Goal: Task Accomplishment & Management: Use online tool/utility

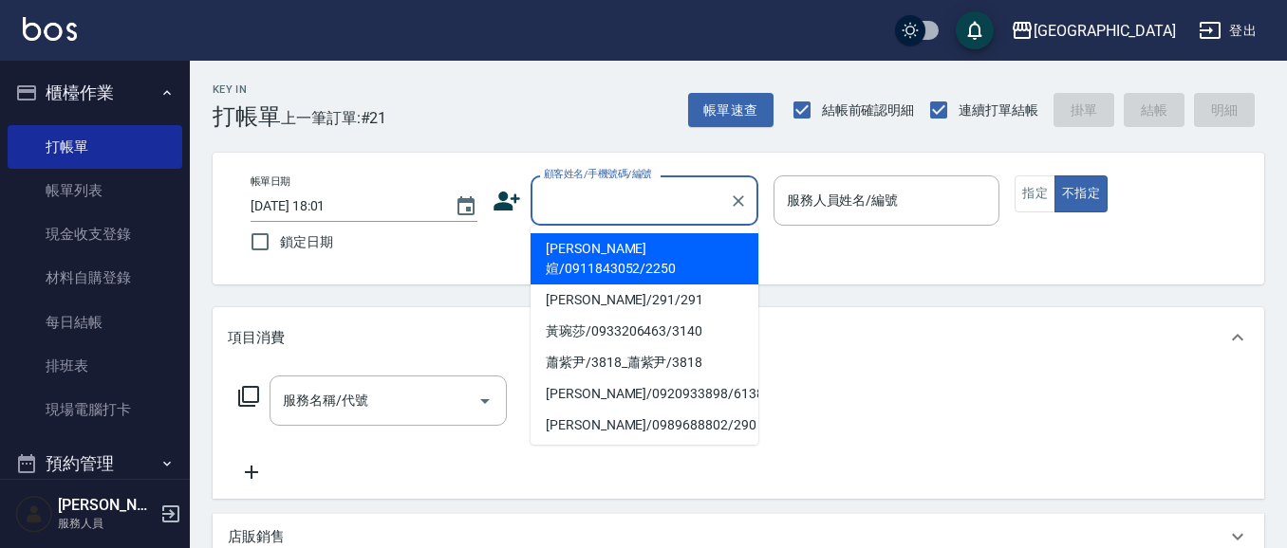
click at [584, 201] on input "顧客姓名/手機號碼/編號" at bounding box center [630, 200] width 182 height 33
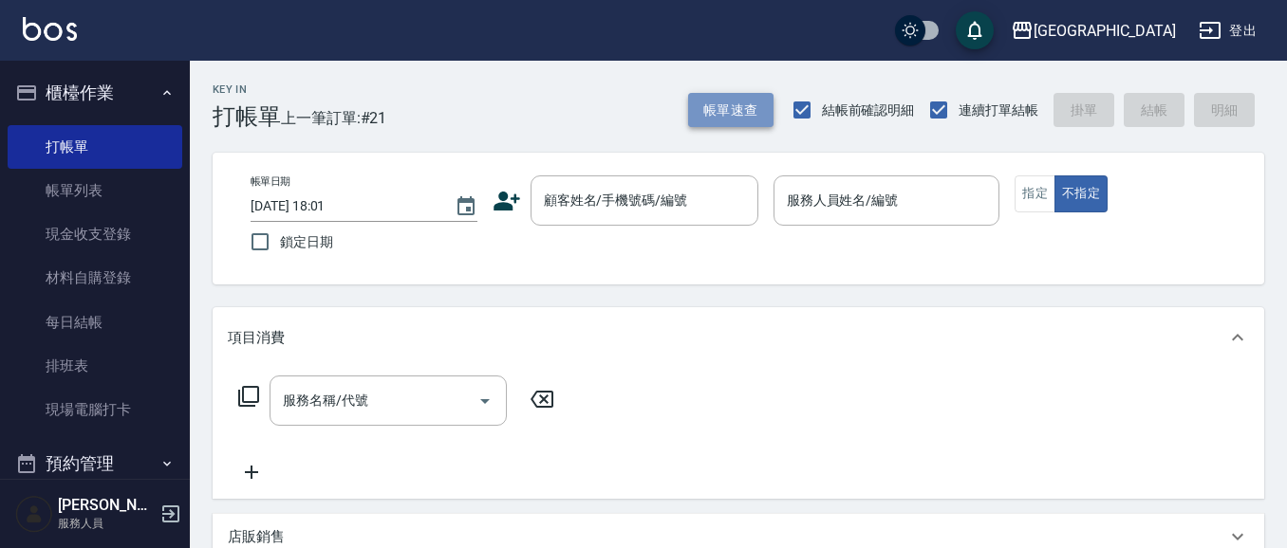
click at [726, 112] on button "帳單速查" at bounding box center [730, 110] width 85 height 35
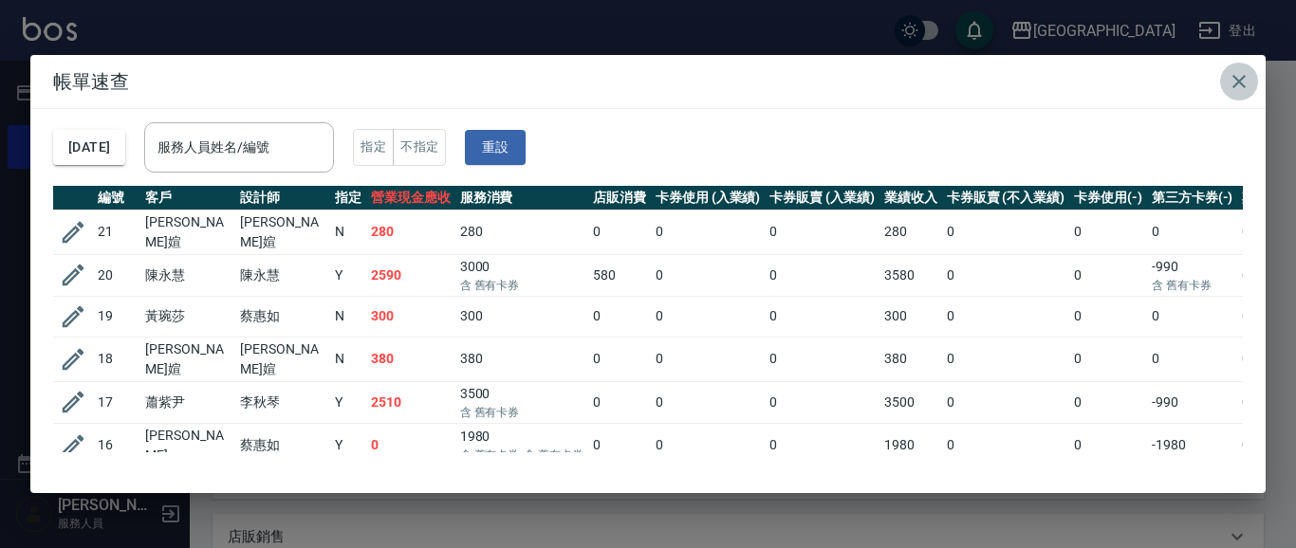
click at [1220, 78] on button "button" at bounding box center [1239, 82] width 38 height 38
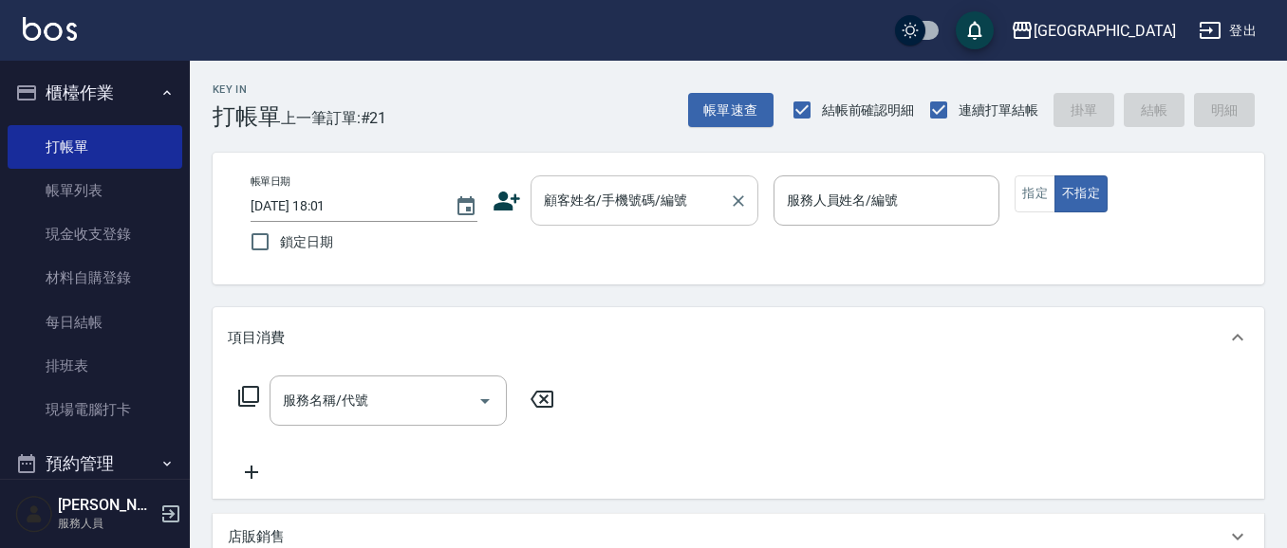
click at [601, 213] on input "顧客姓名/手機號碼/編號" at bounding box center [630, 200] width 182 height 33
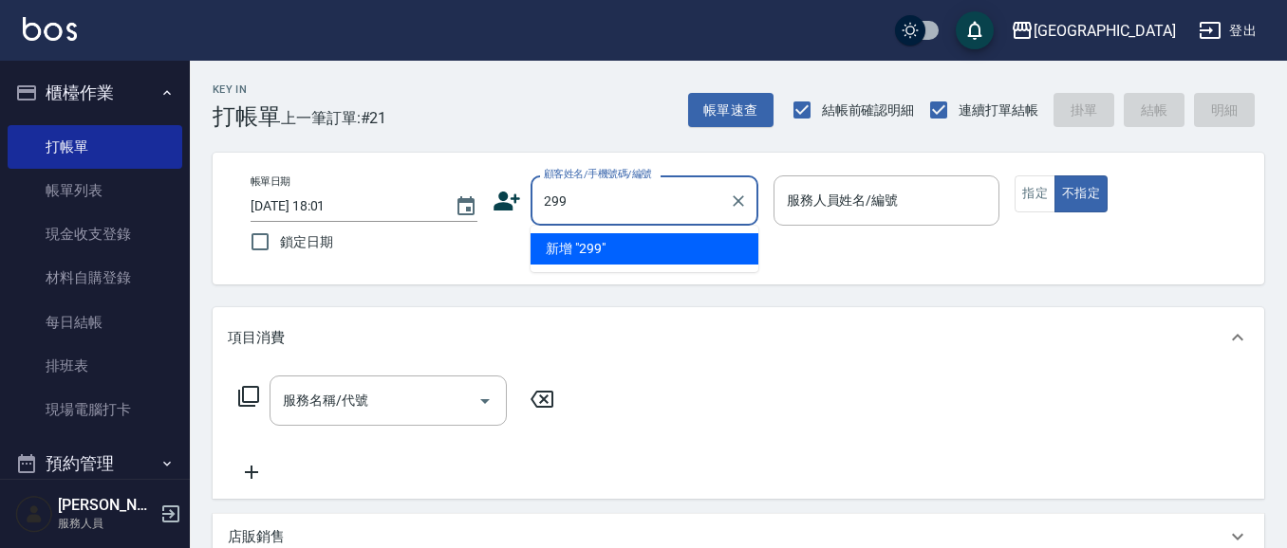
type input "299"
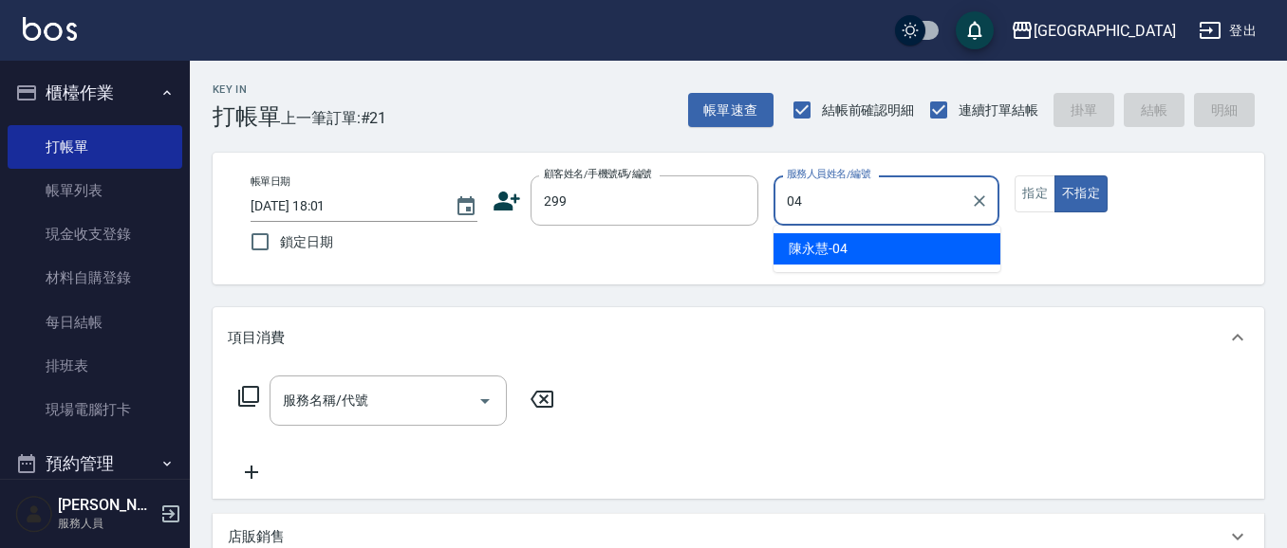
type input "[PERSON_NAME]-04"
type button "false"
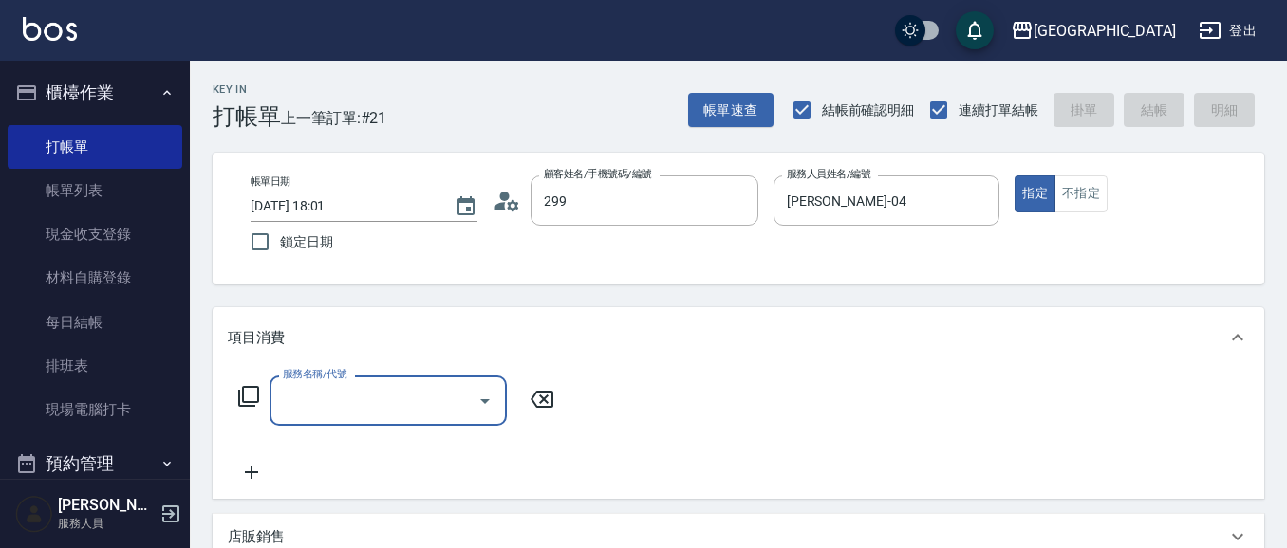
type input "[PERSON_NAME]/0916717650/299"
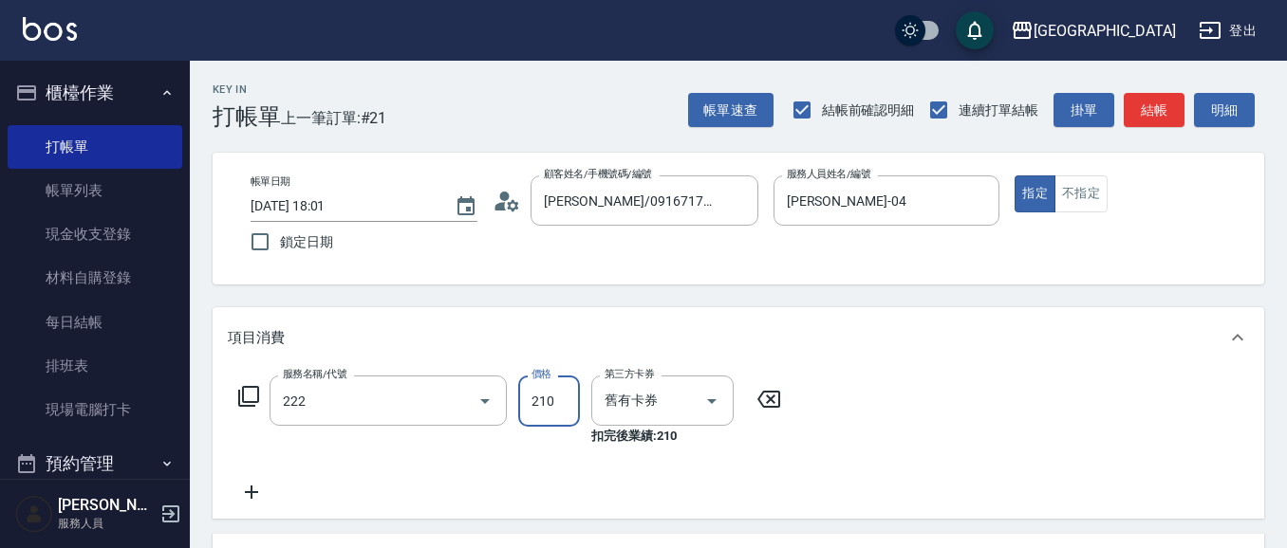
type input "洗髮卡券[210](222)"
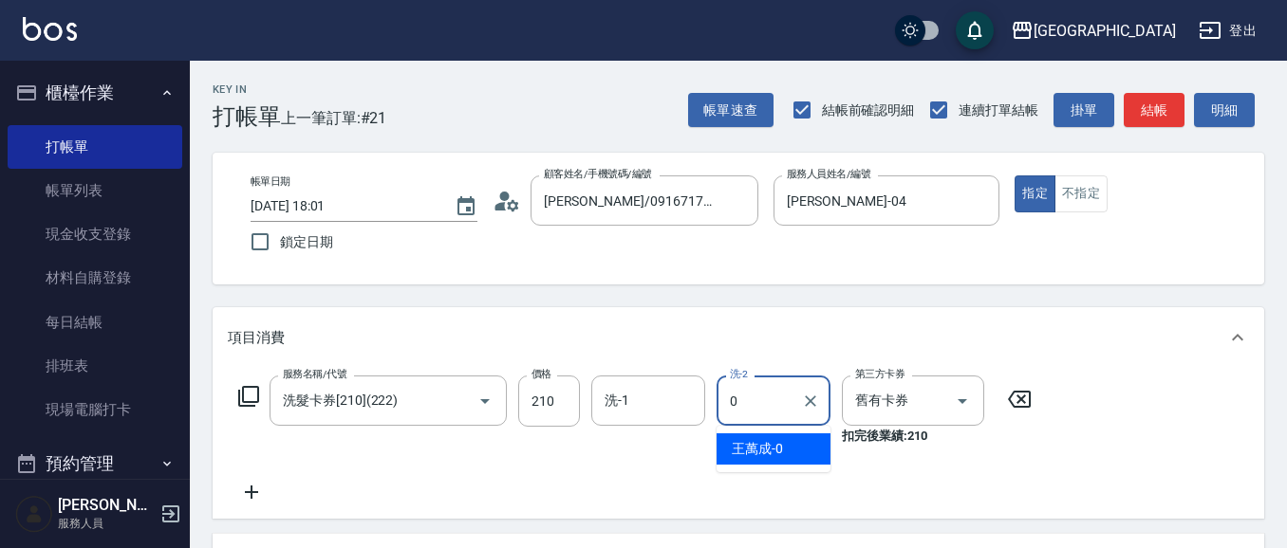
type input "04"
click at [807, 392] on icon "Clear" at bounding box center [810, 401] width 19 height 19
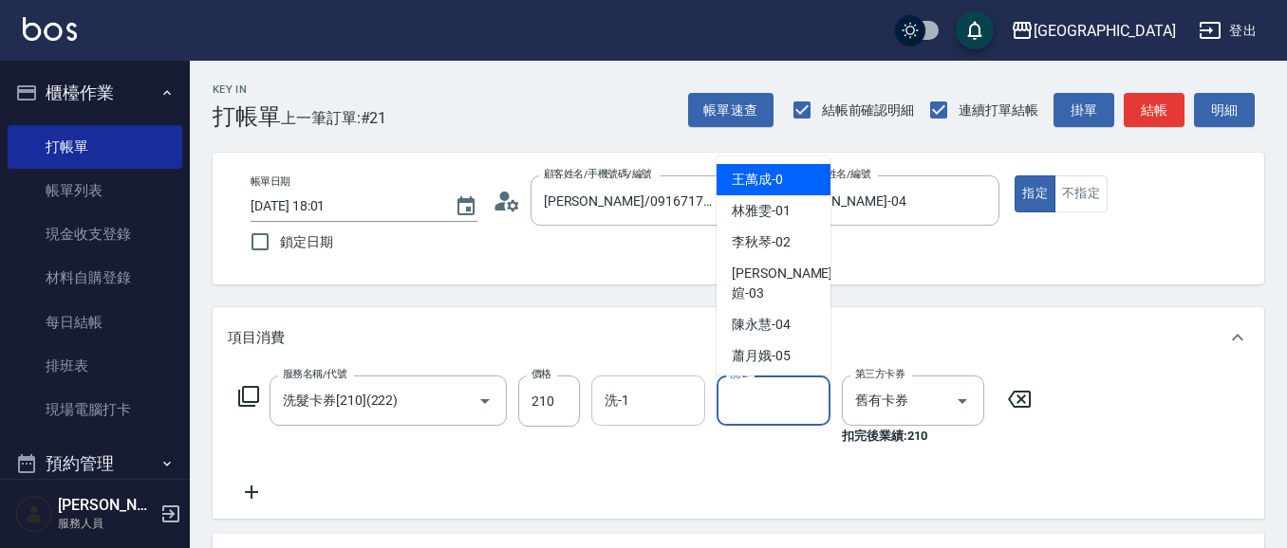
click at [677, 405] on input "洗-1" at bounding box center [648, 400] width 97 height 33
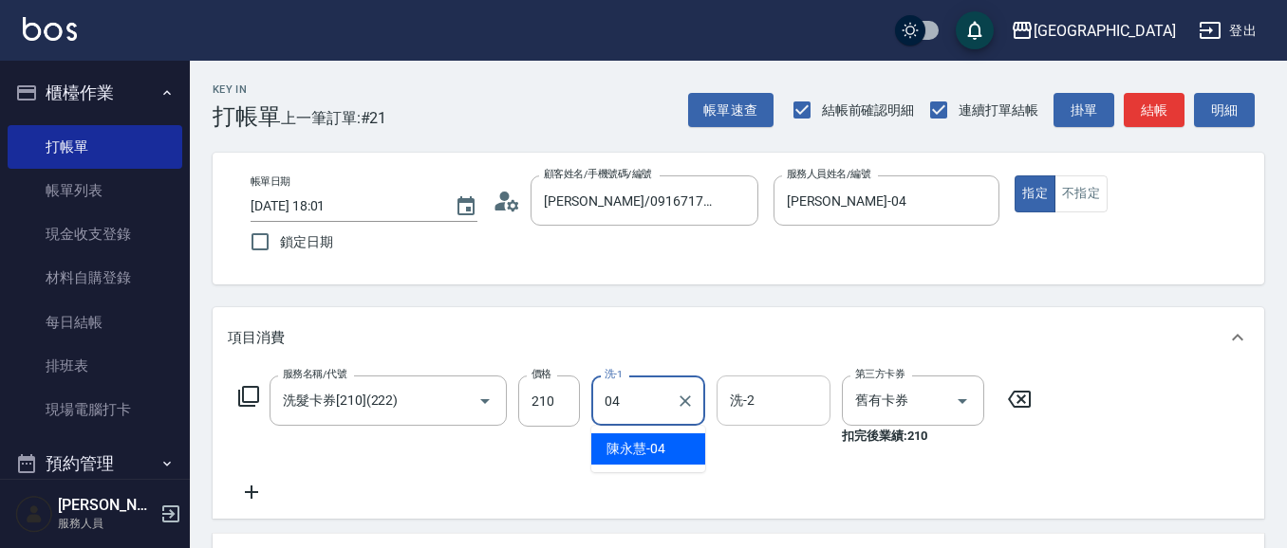
type input "[PERSON_NAME]-04"
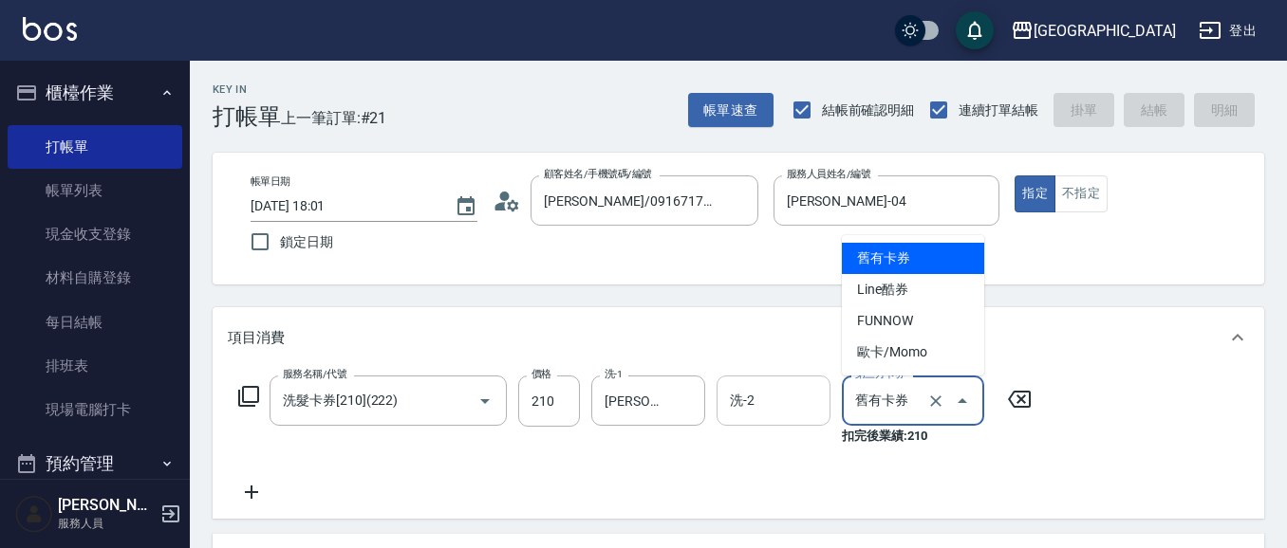
type input "舊有卡券"
type input "9"
type input "[DATE] 19:31"
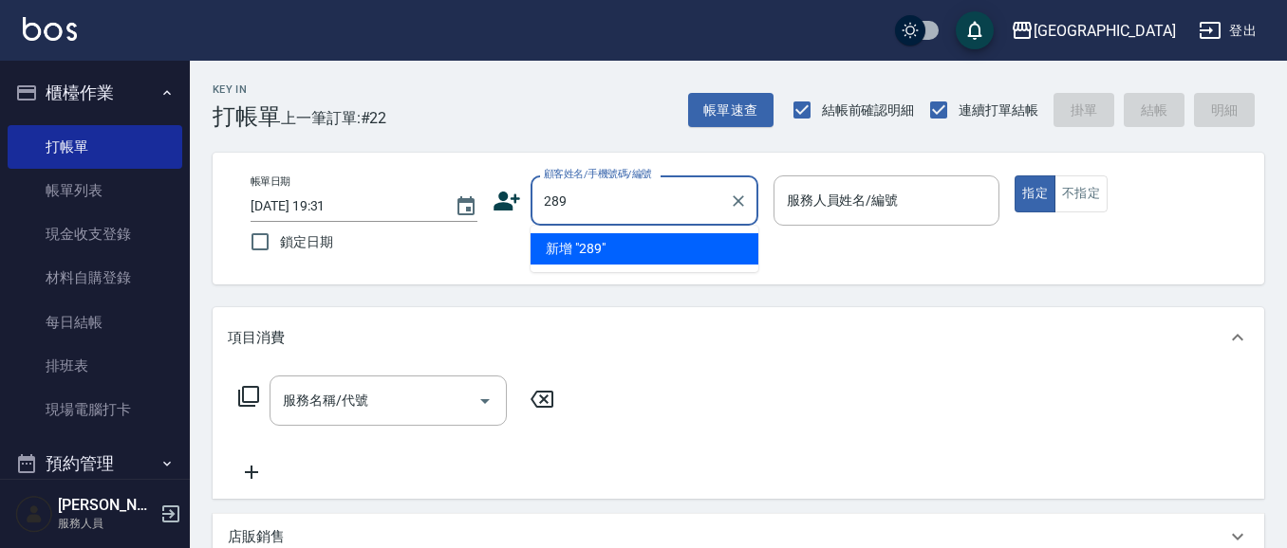
type input "289"
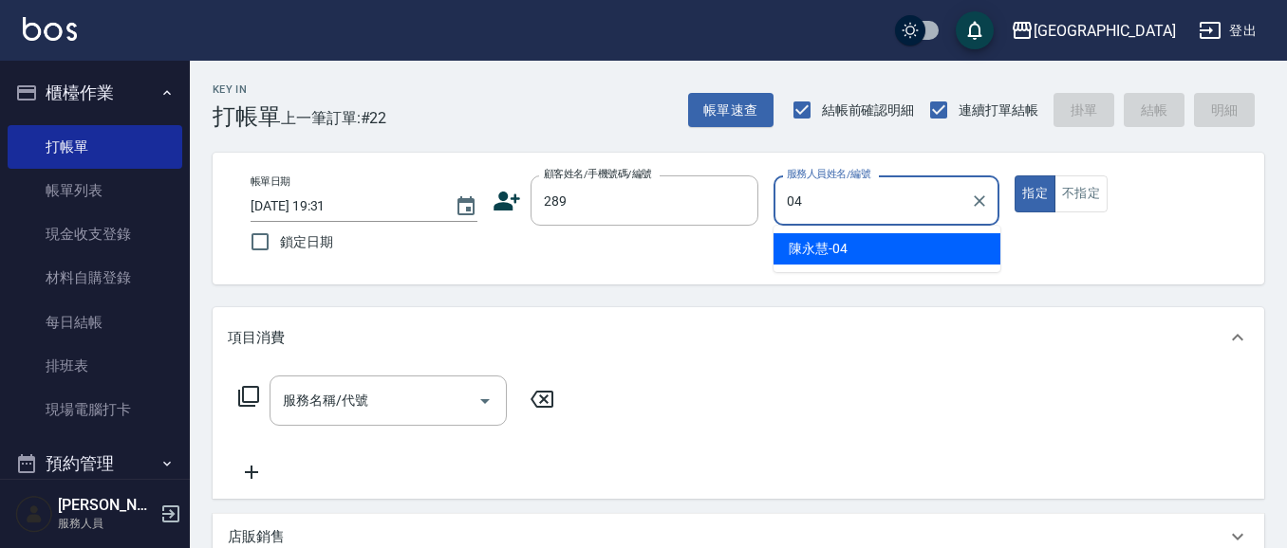
type input "[PERSON_NAME]-04"
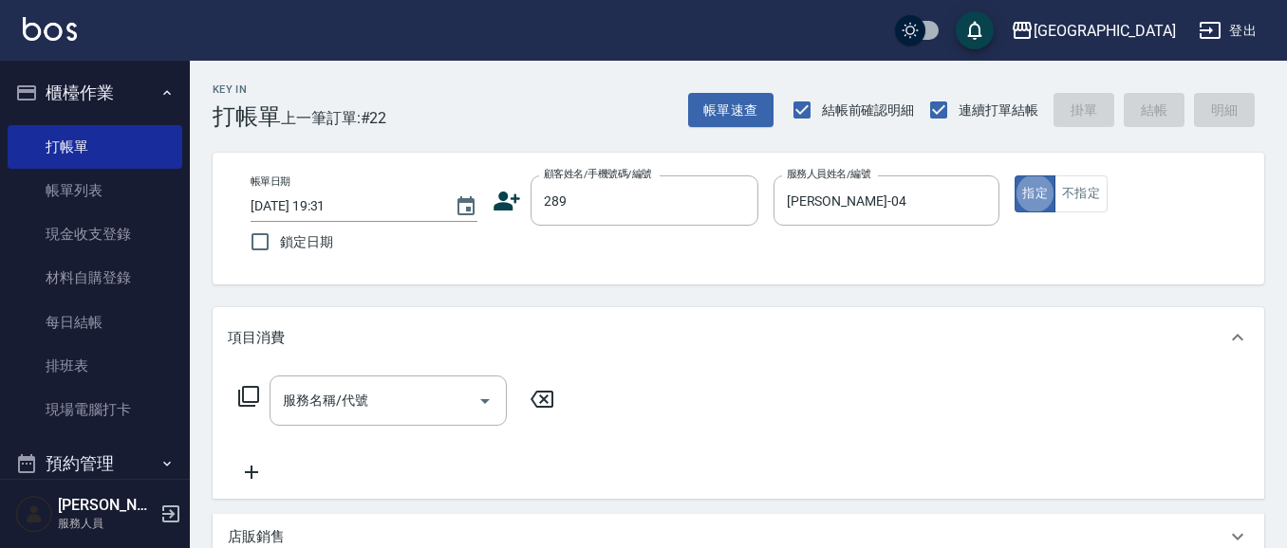
type button "true"
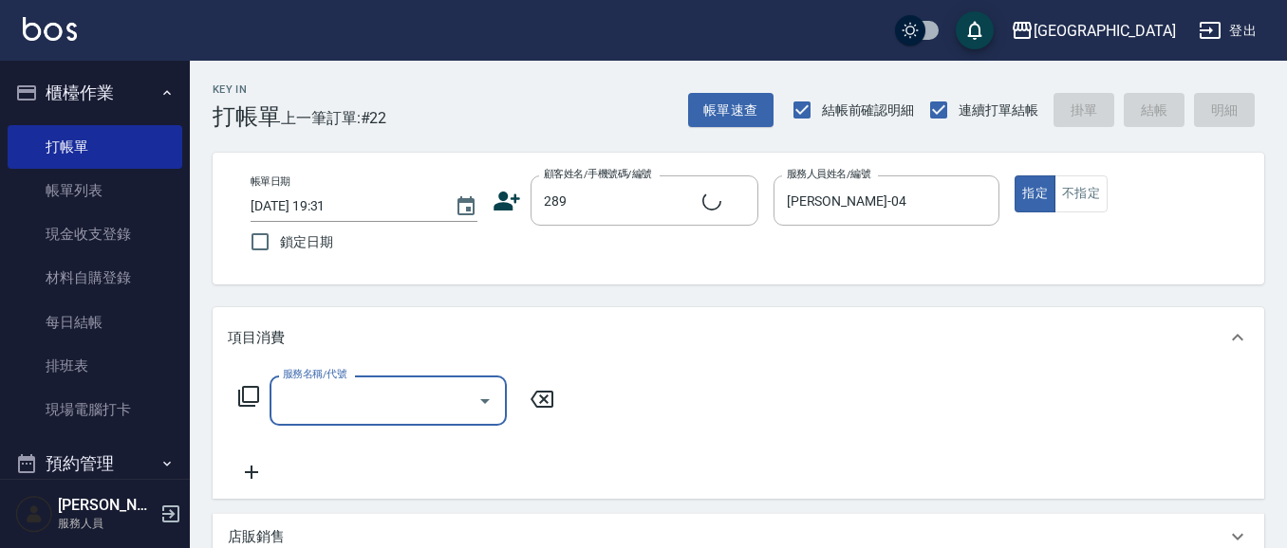
type input "2"
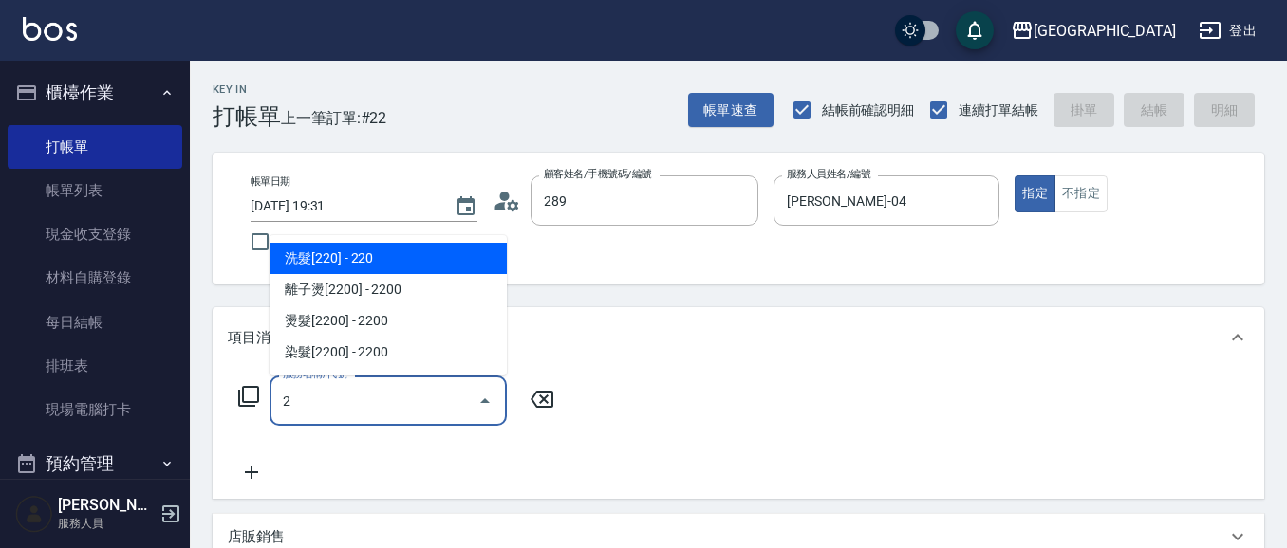
type input "[PERSON_NAME]/0920716960/289"
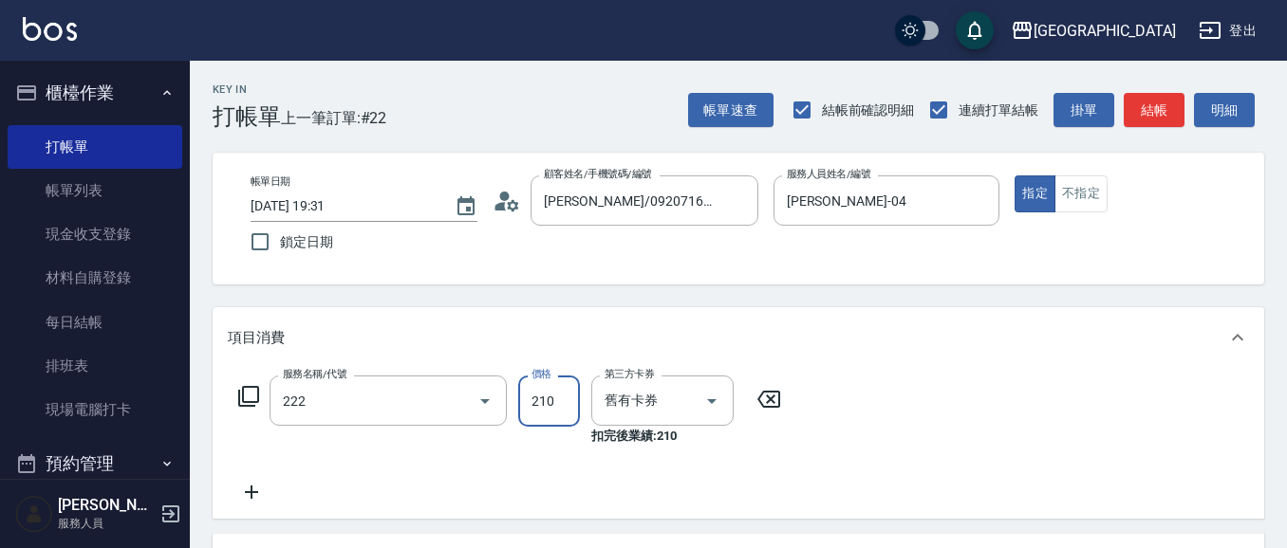
type input "洗髮卡券[210](222)"
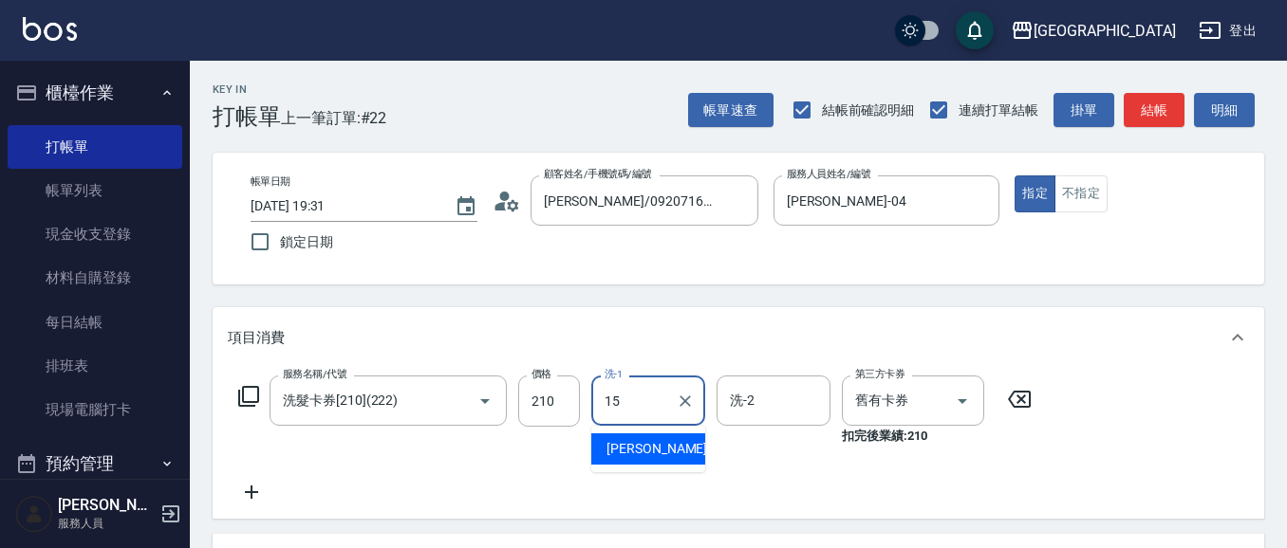
type input "[PERSON_NAME]-15"
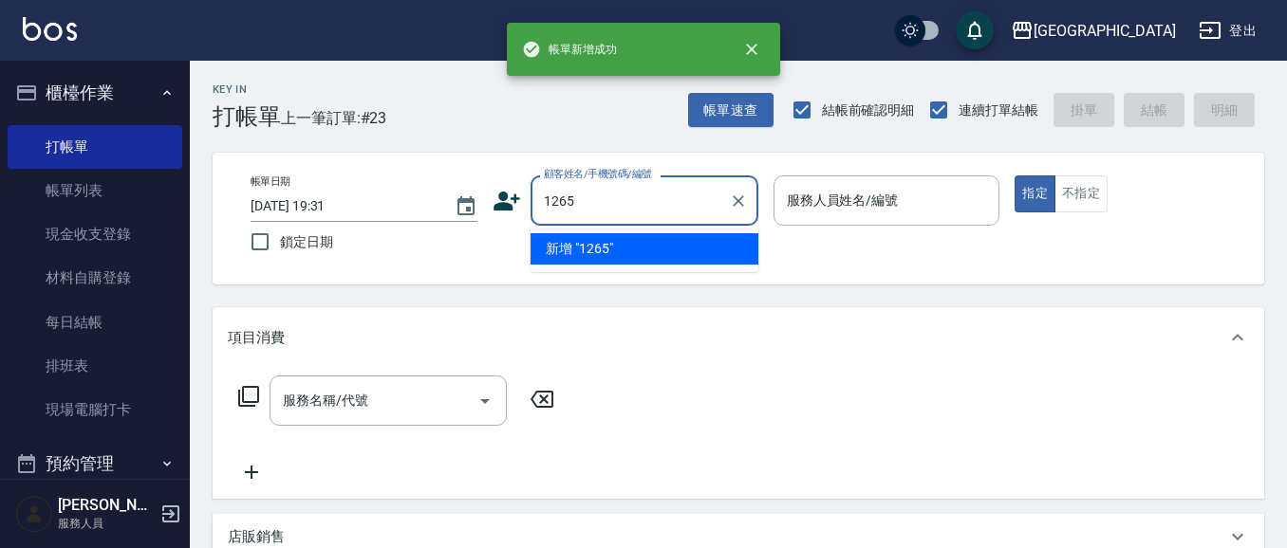
type input "1265"
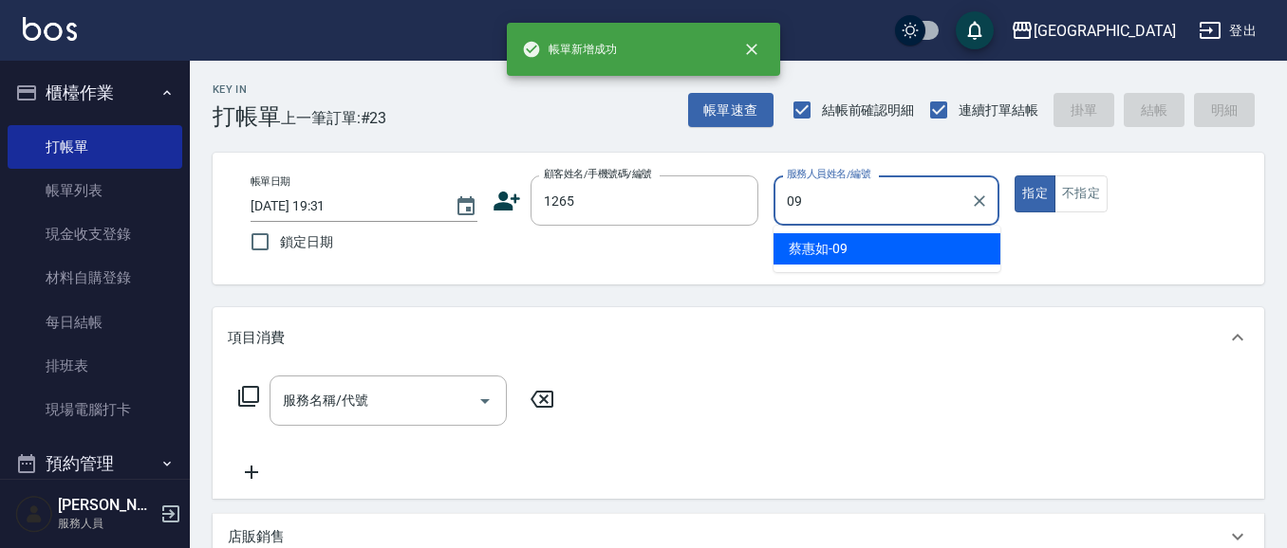
type input "[PERSON_NAME]-09"
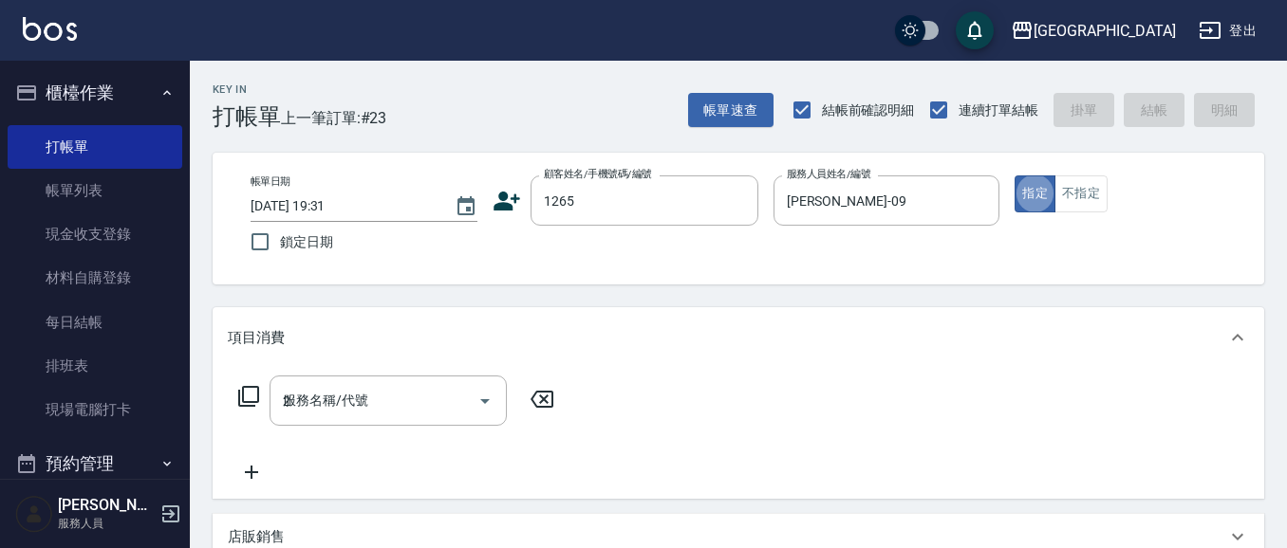
type input "22"
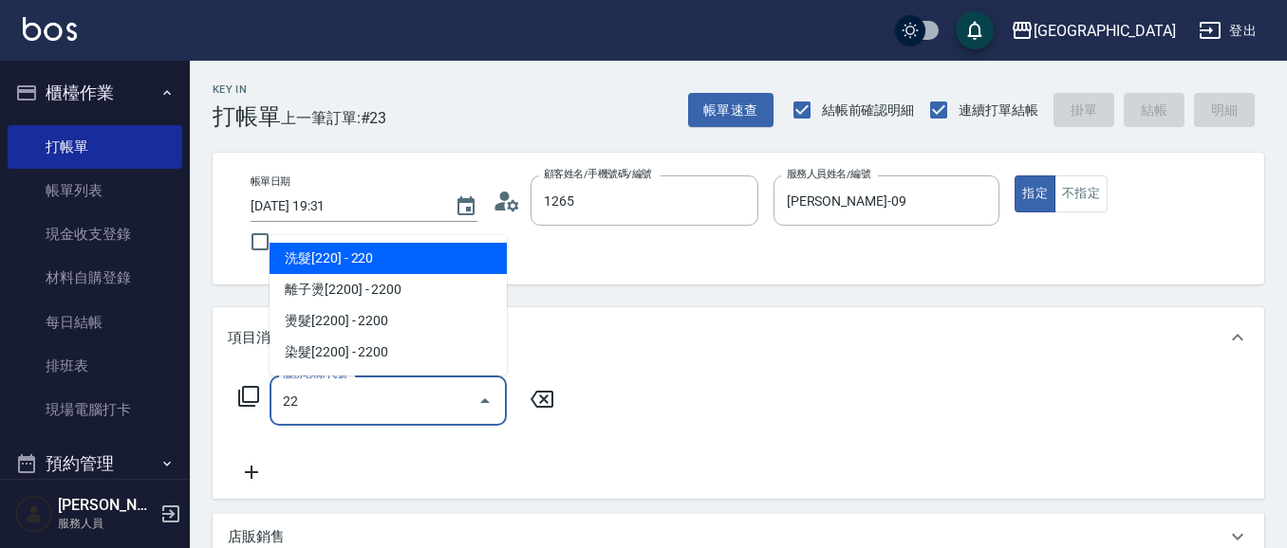
type input "[PERSON_NAME]/0989769207/1265"
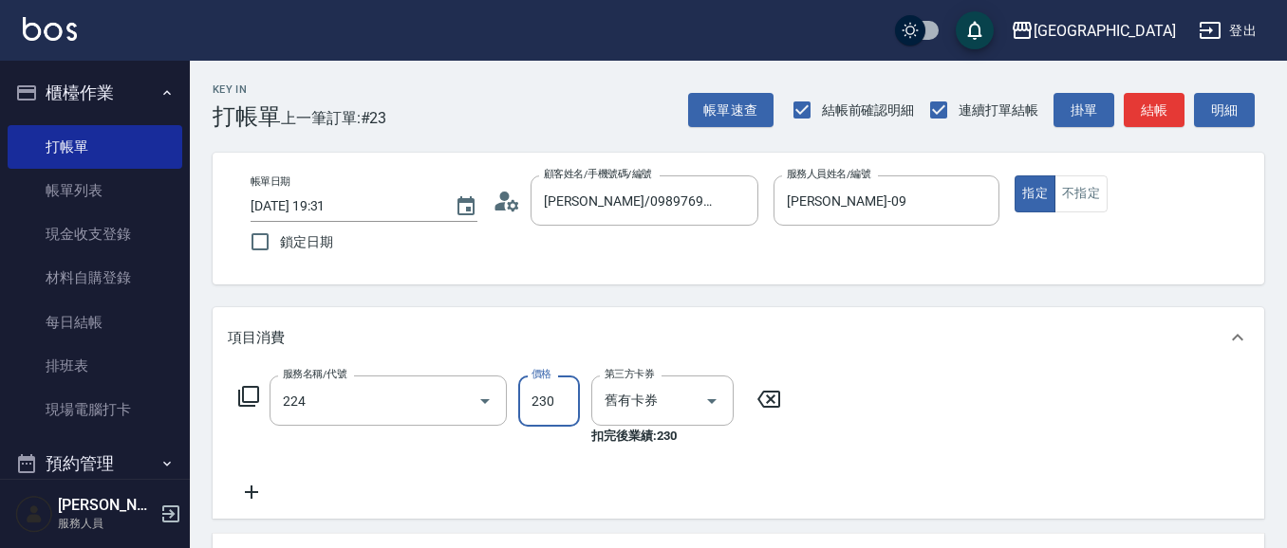
type input "洗髮(卡)230(224)"
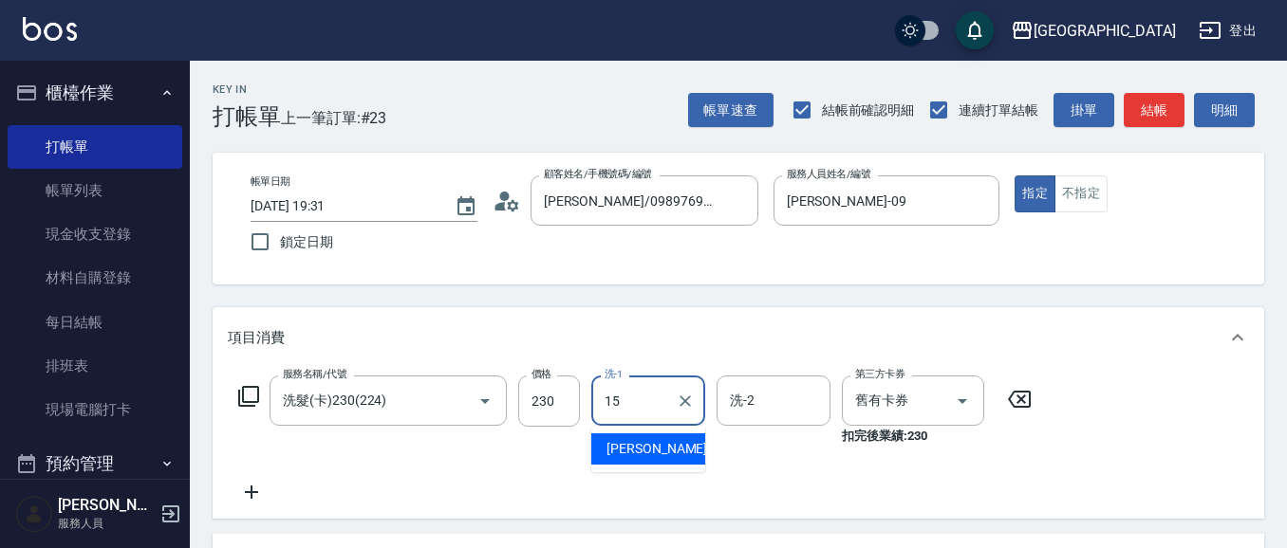
type input "[PERSON_NAME]-15"
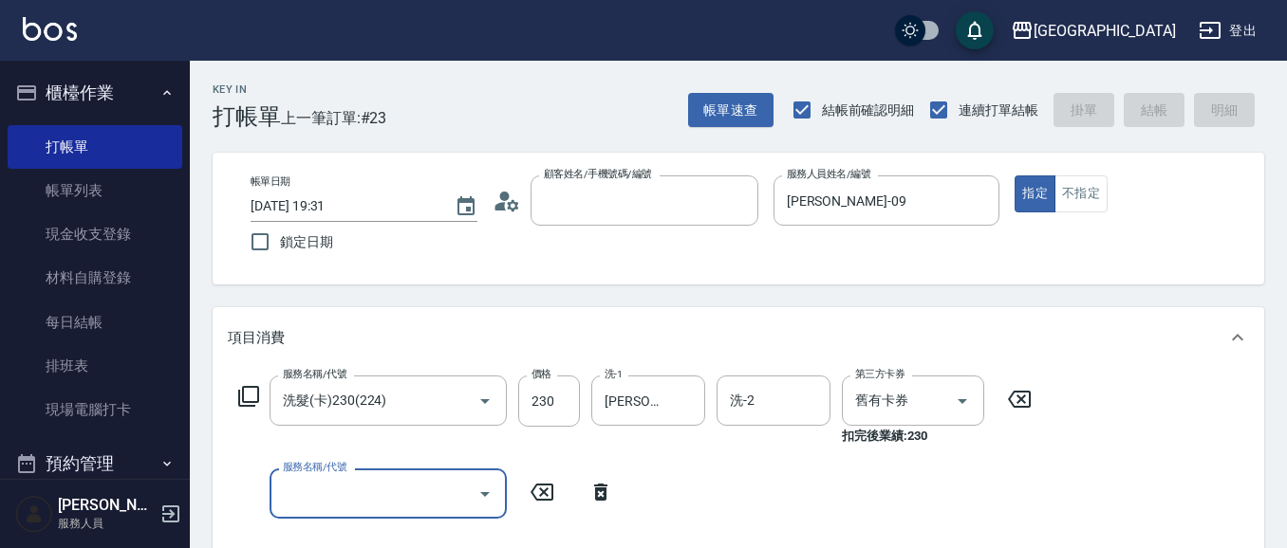
type input "8"
type input "[DATE] 19:32"
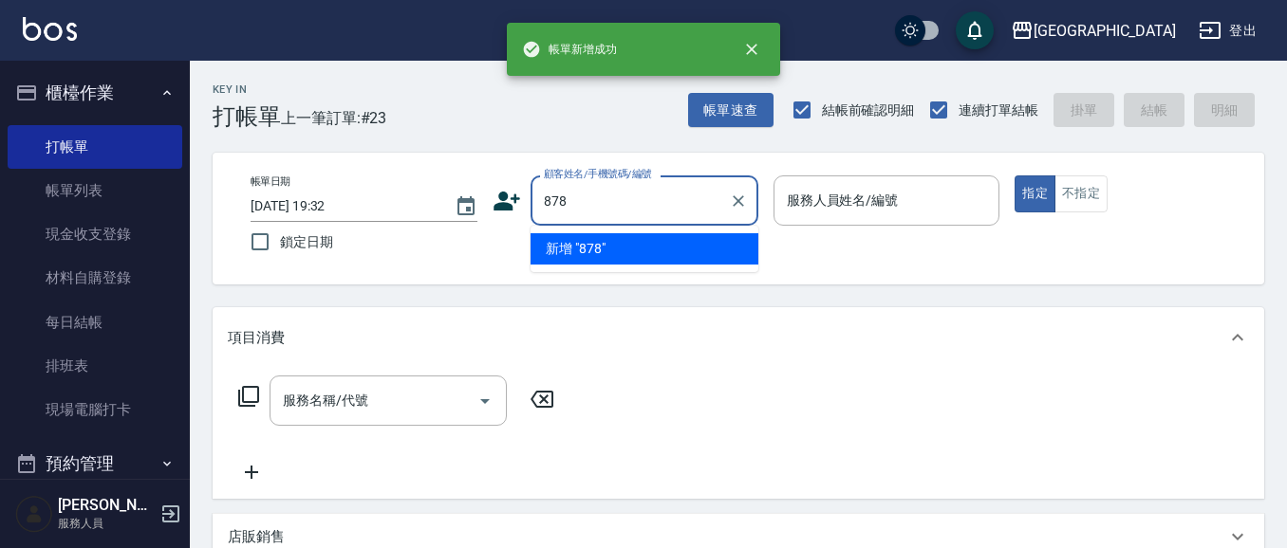
type input "878"
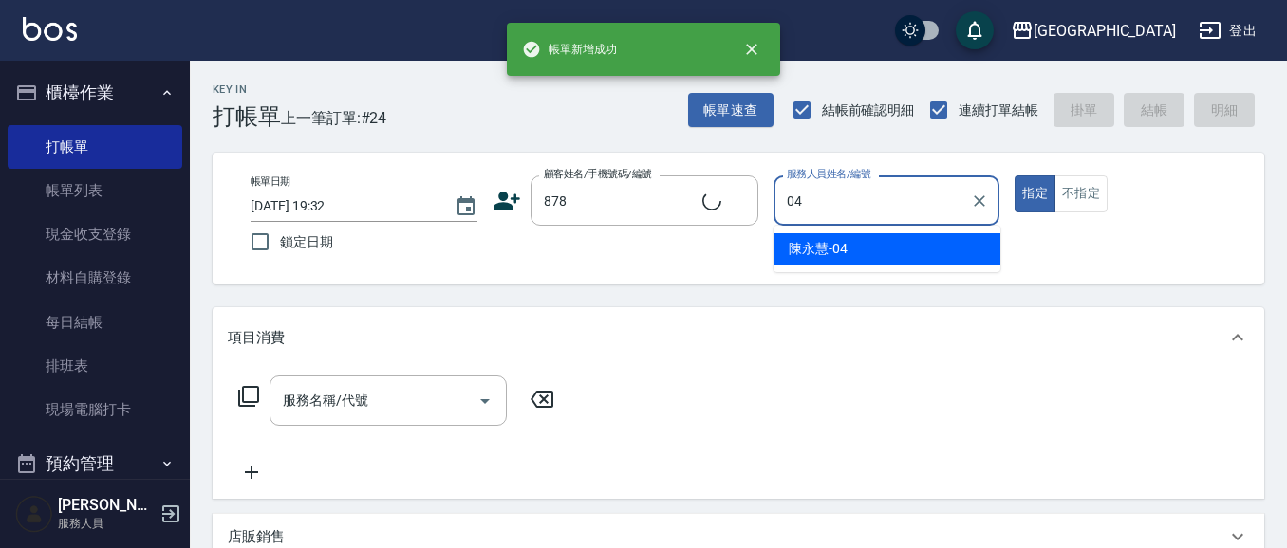
type input "04"
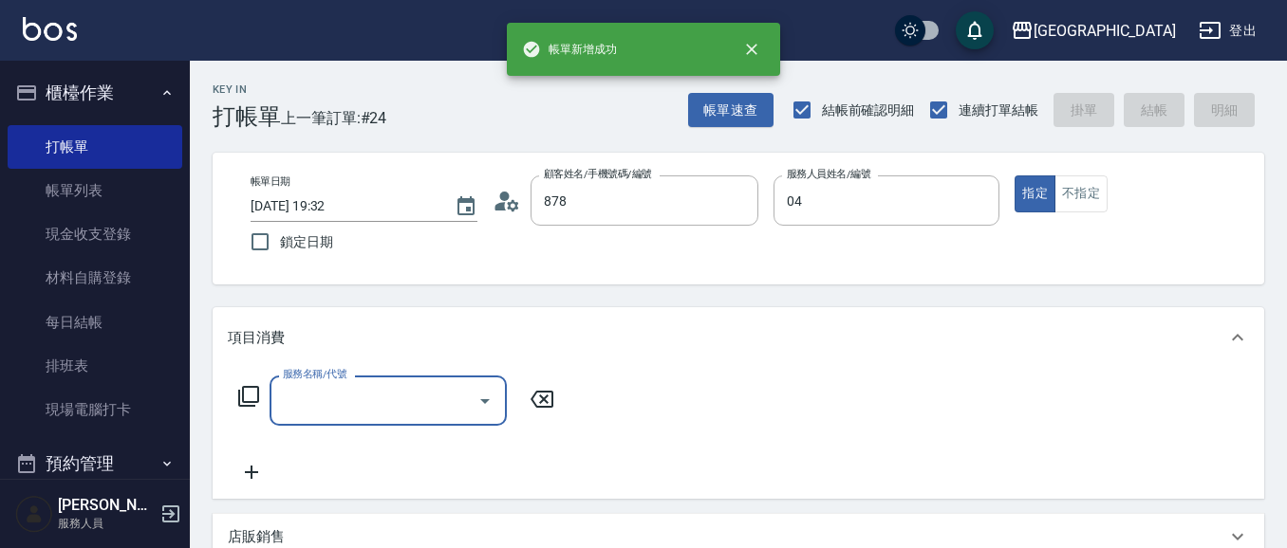
type input "[PERSON_NAME]/0987102877/878"
type input "[PERSON_NAME]-04"
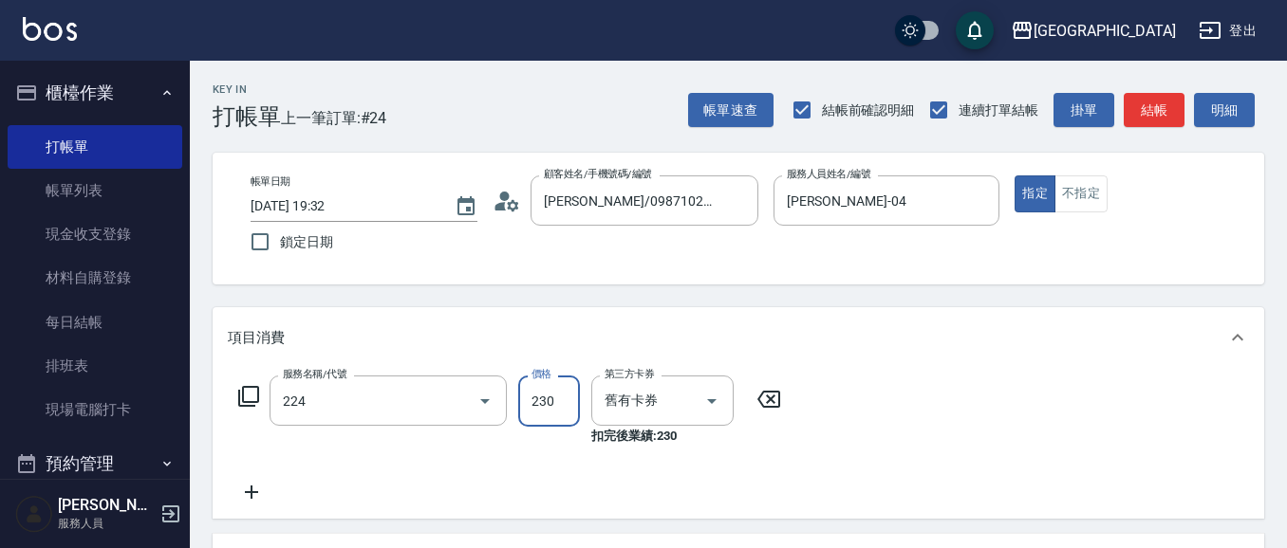
type input "洗髮(卡)230(224)"
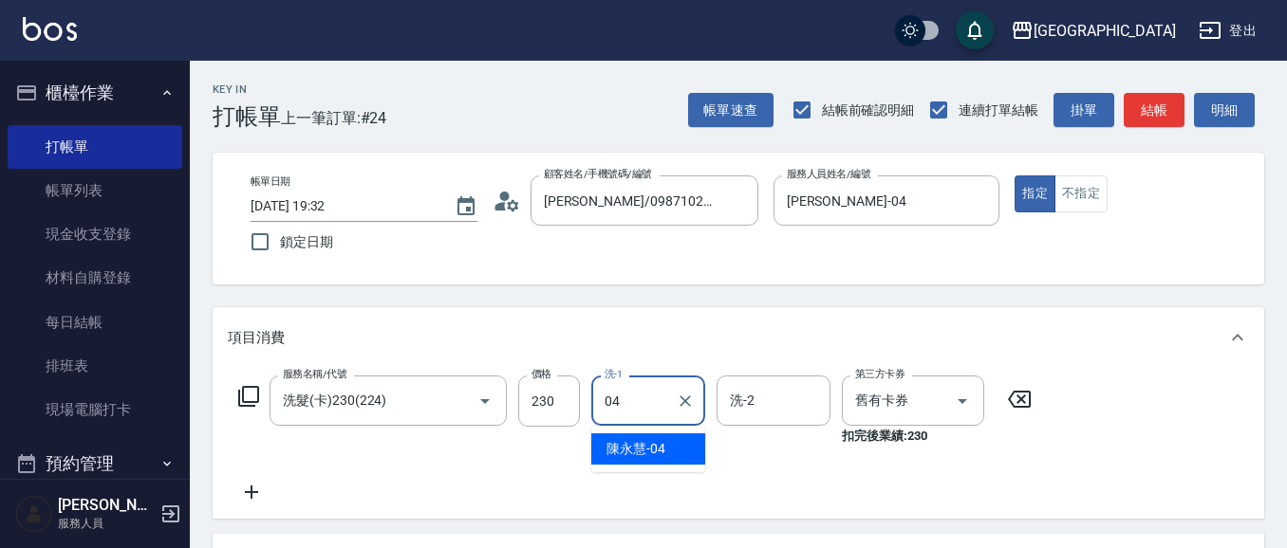
type input "[PERSON_NAME]-04"
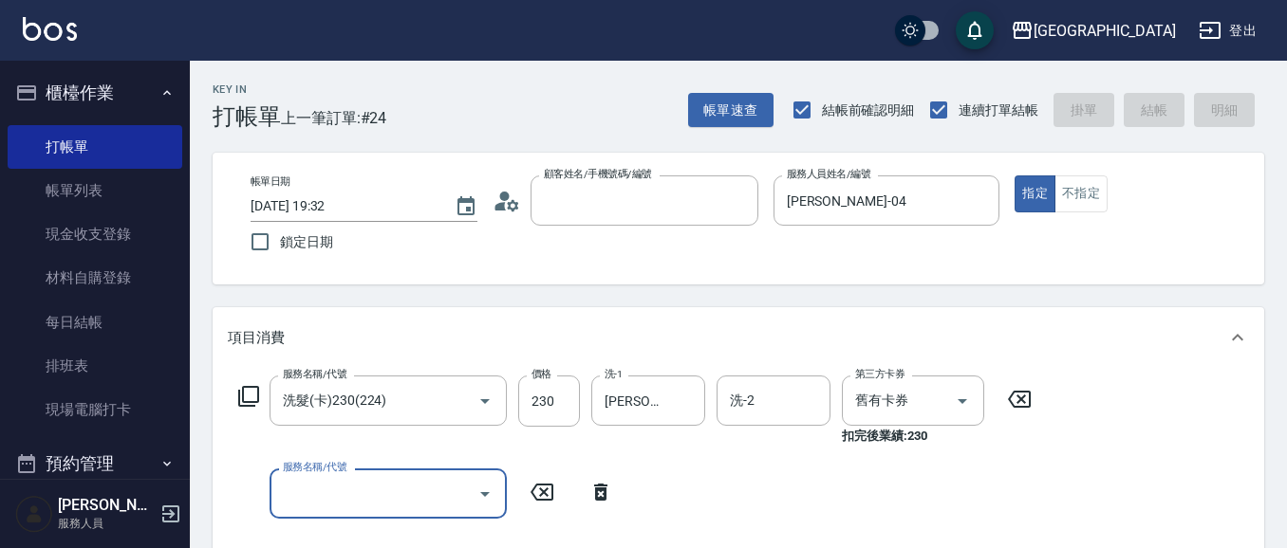
type input "1"
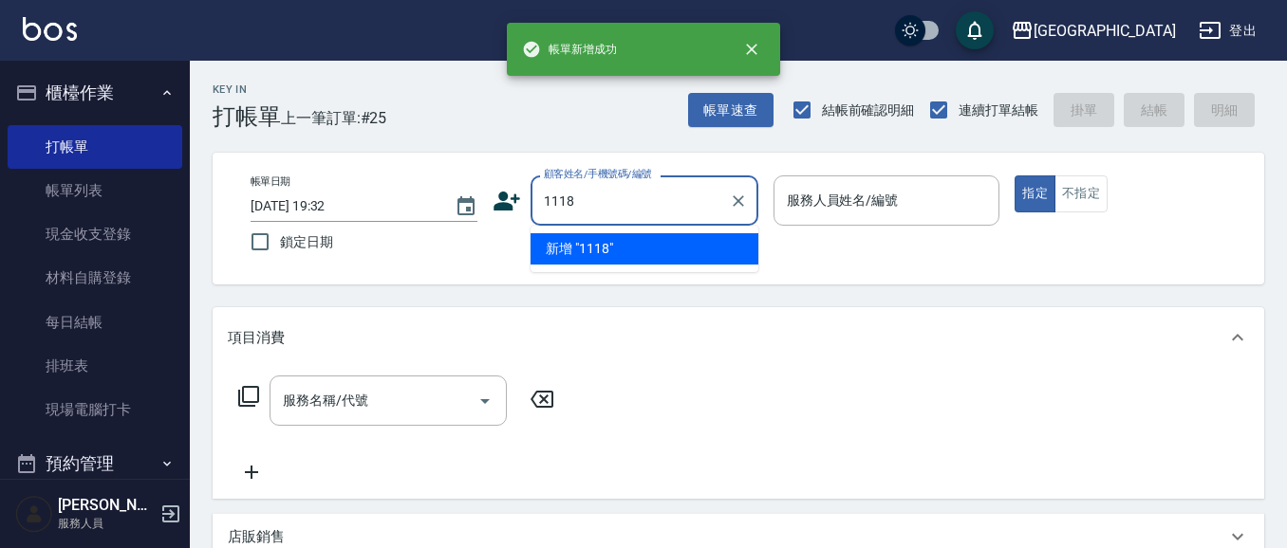
type input "1118"
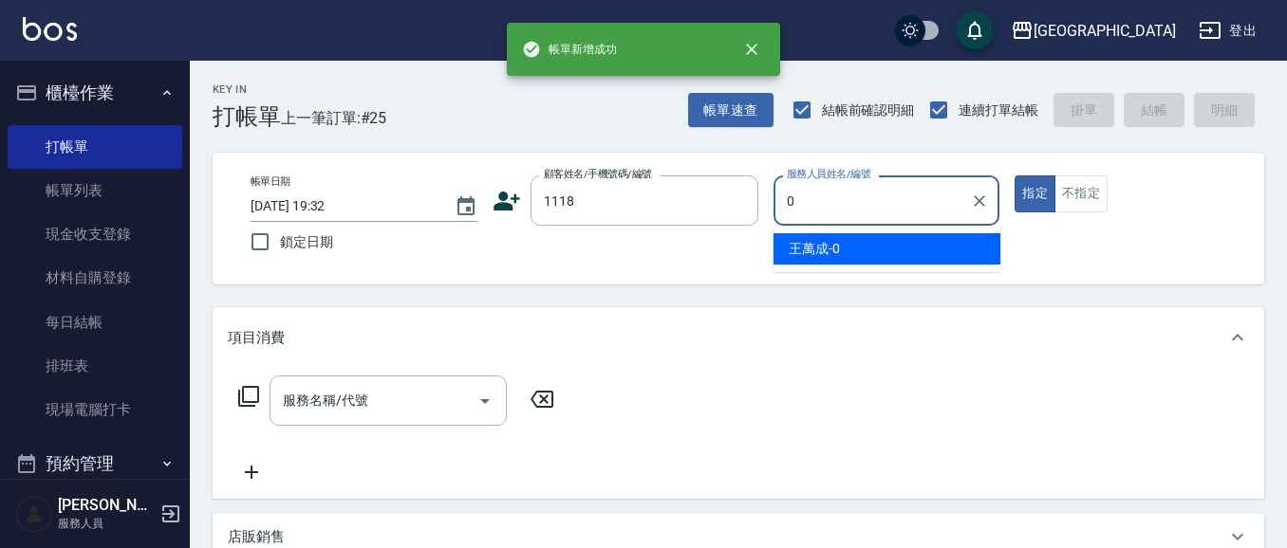
type input "02"
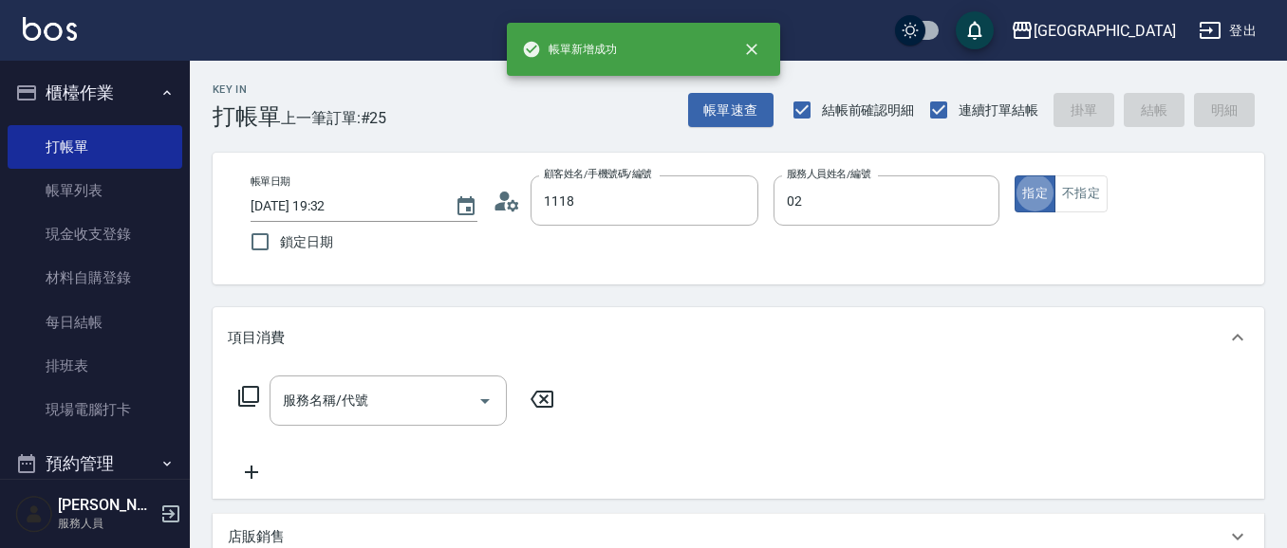
type input "[PERSON_NAME]/0928397958/1118"
type input "[PERSON_NAME]-02"
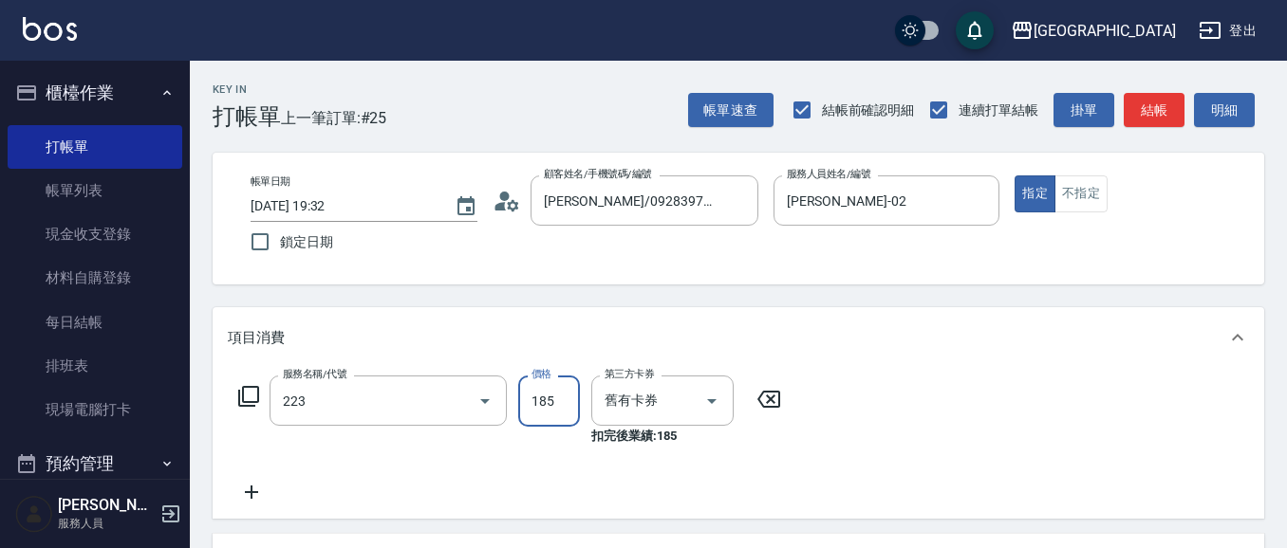
type input "洗髮卡(185)(223)"
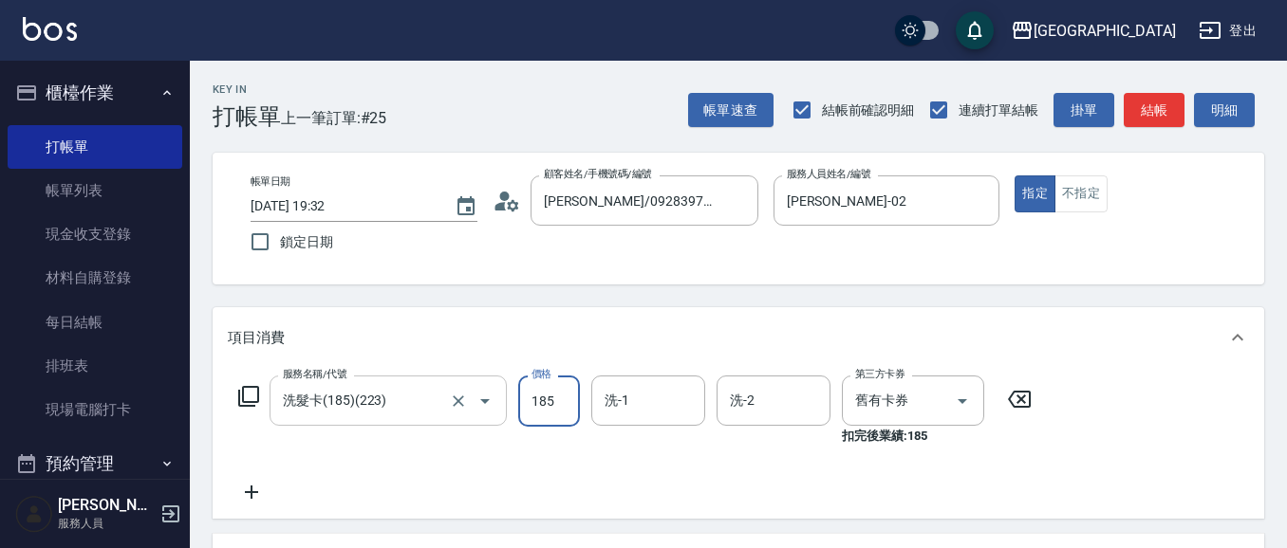
click at [414, 414] on input "洗髮卡(185)(223)" at bounding box center [361, 400] width 167 height 33
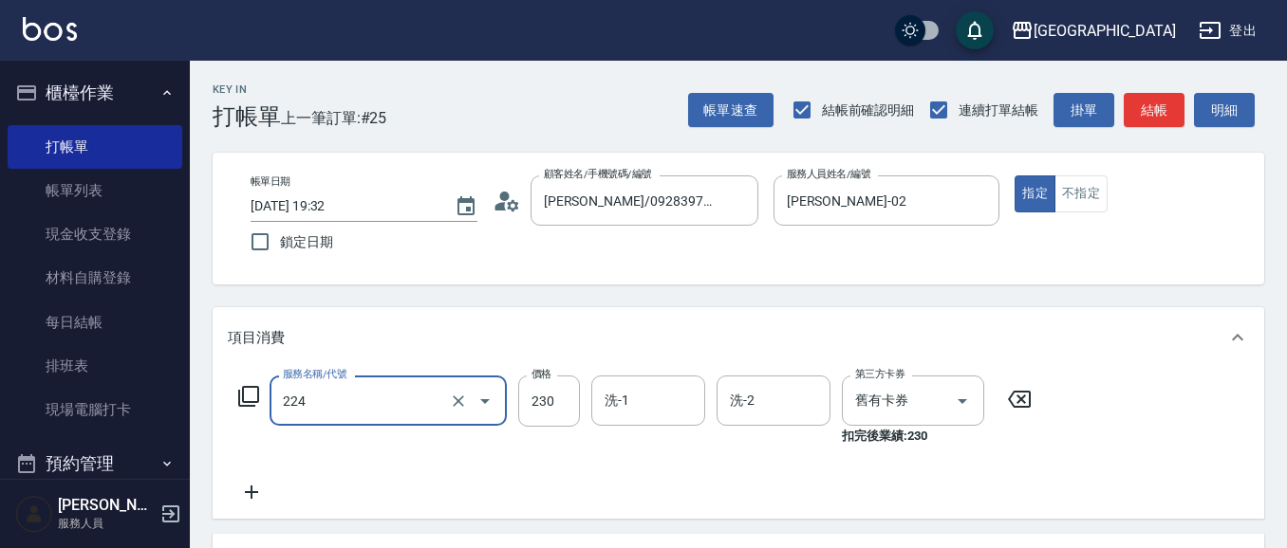
type input "洗髮(卡)230(224)"
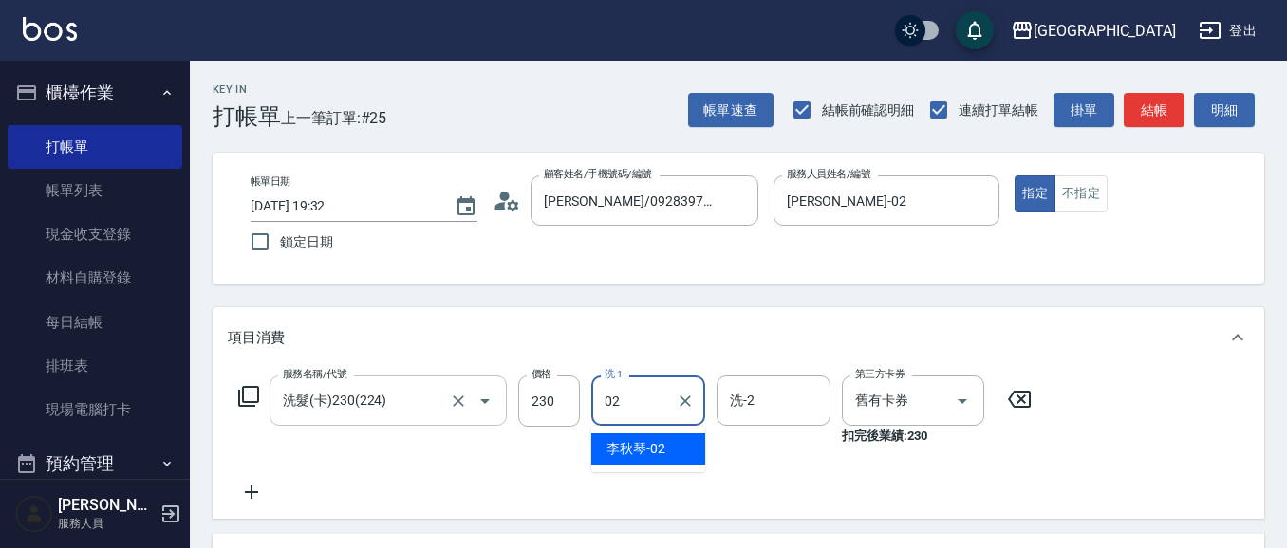
type input "[PERSON_NAME]-02"
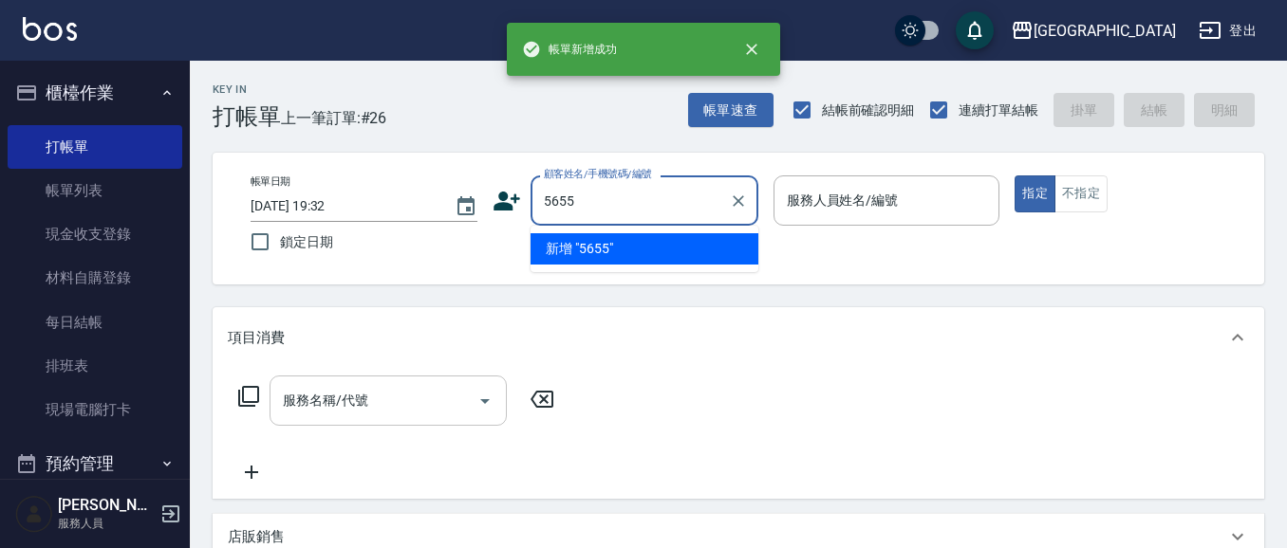
type input "5655"
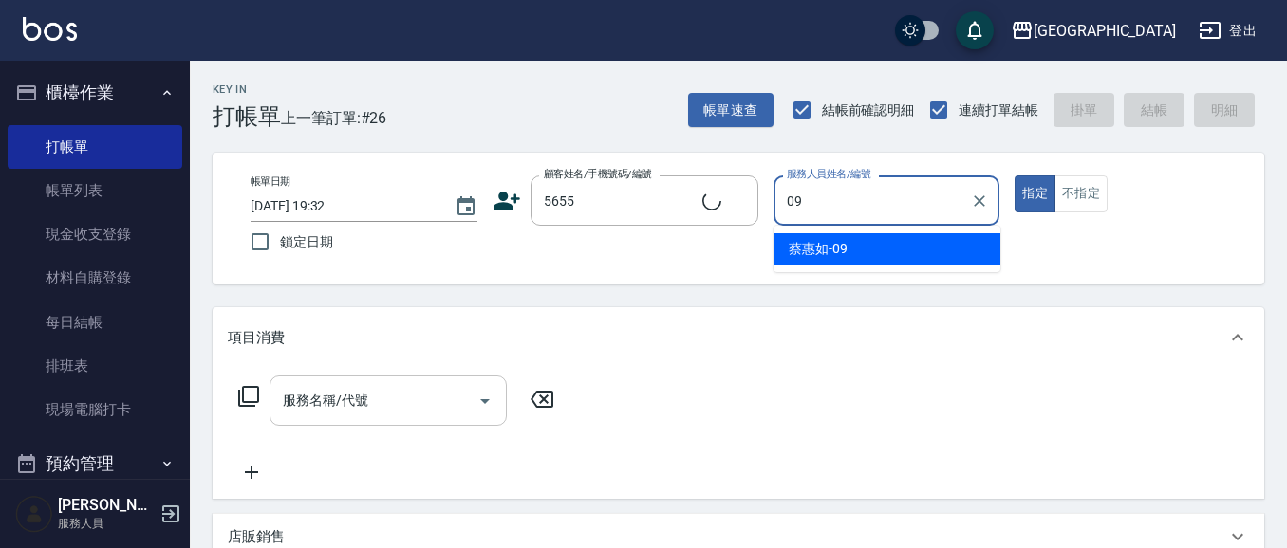
type input "09"
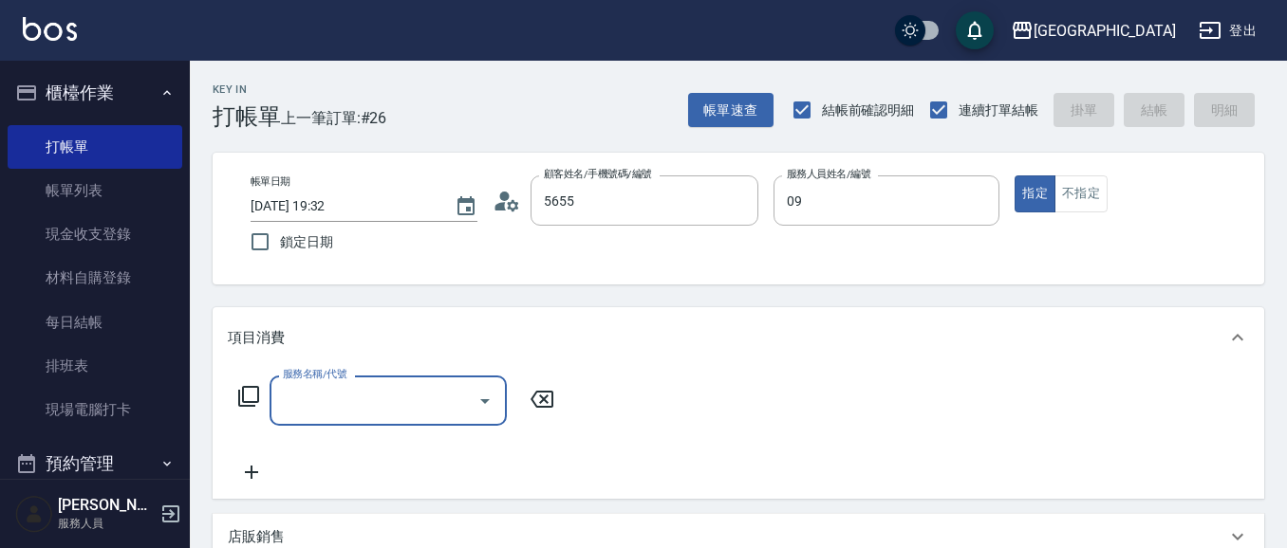
type input "[PERSON_NAME]/0958591766/5655"
type input "[PERSON_NAME]-09"
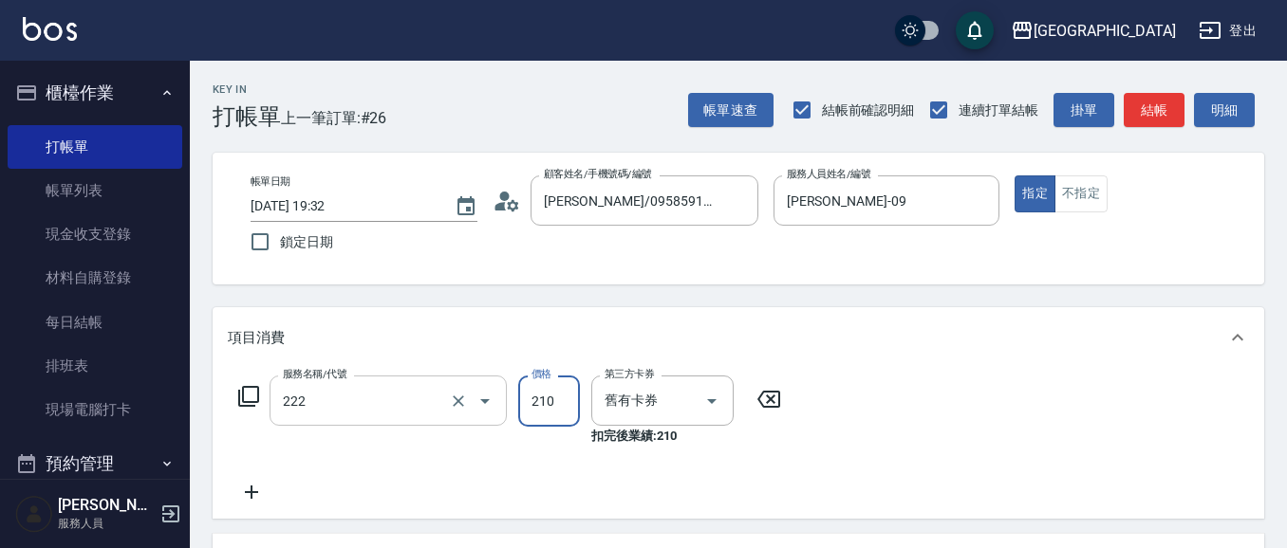
type input "洗髮卡券[210](222)"
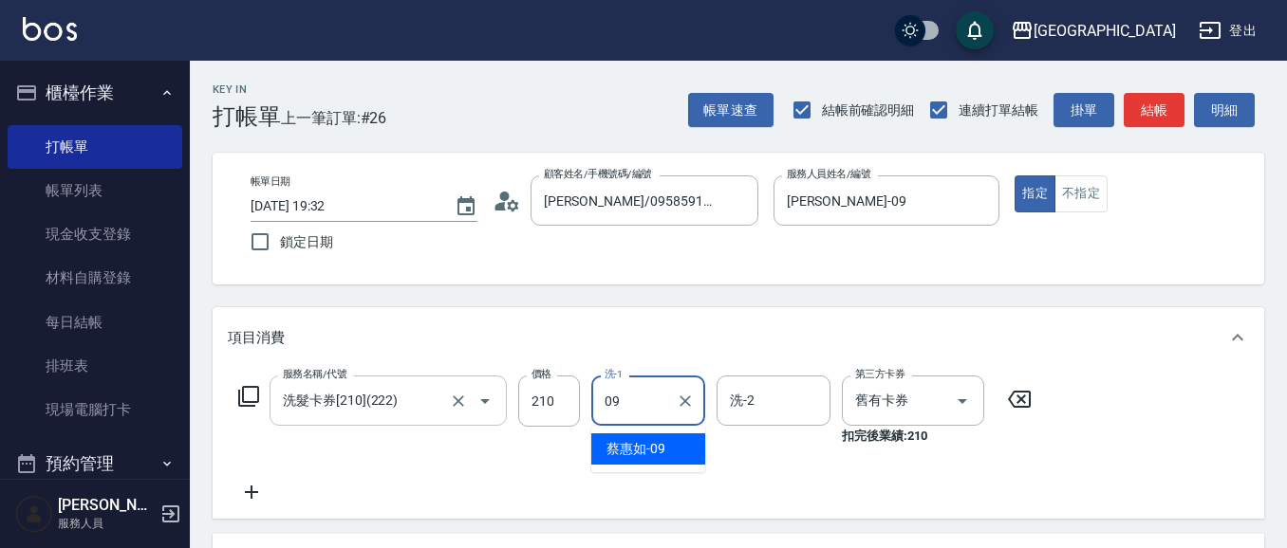
type input "[PERSON_NAME]-09"
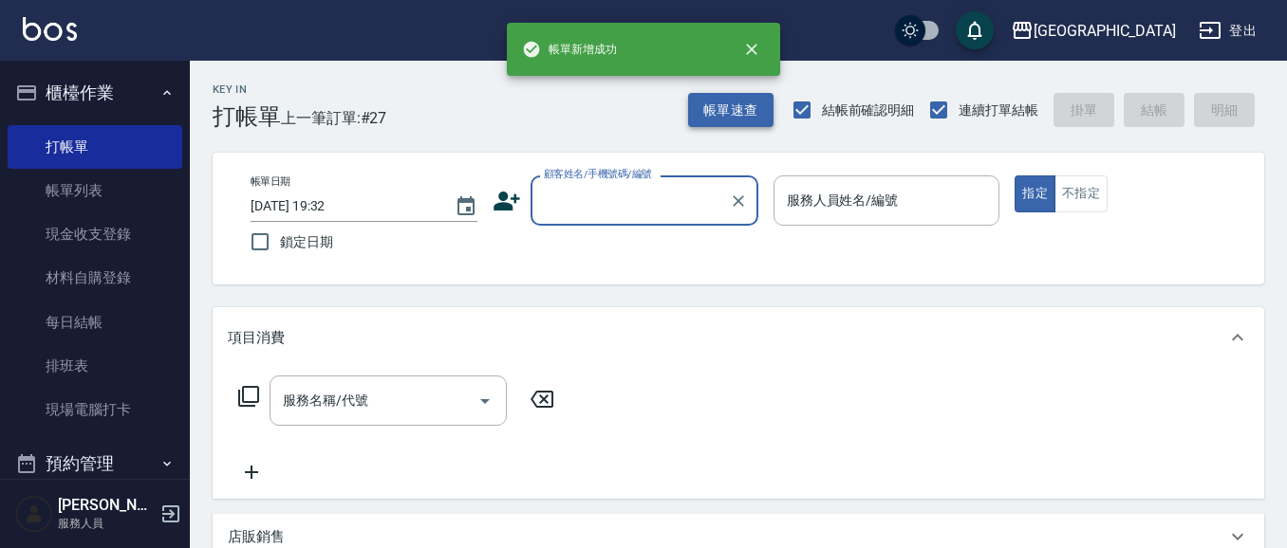
click at [740, 111] on button "帳單速查" at bounding box center [730, 110] width 85 height 35
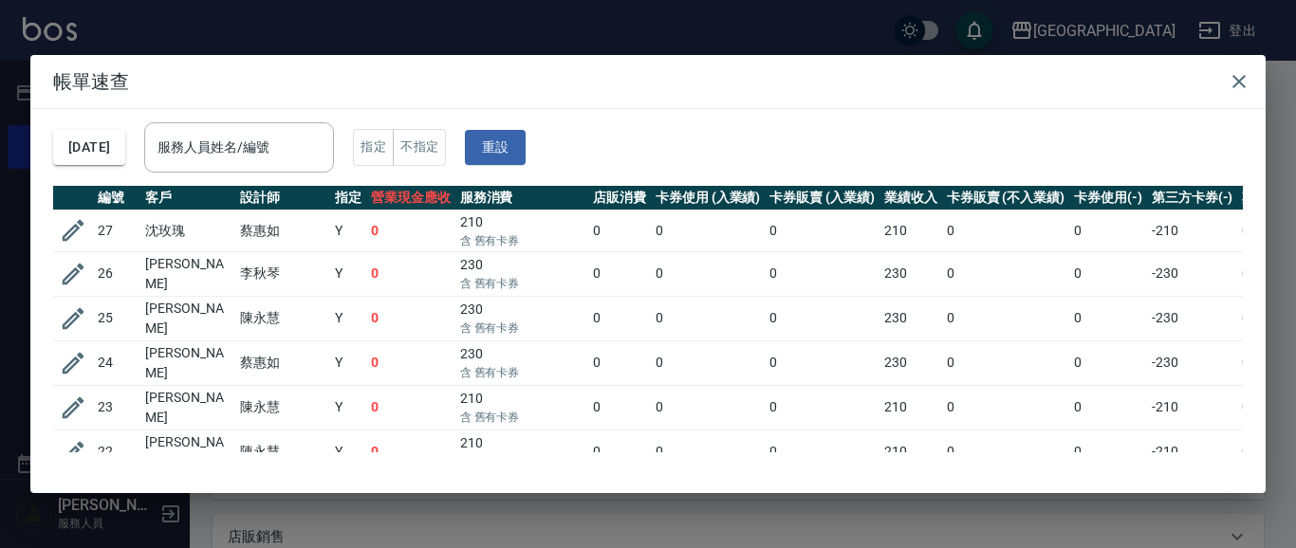
drag, startPoint x: 1241, startPoint y: 81, endPoint x: 1209, endPoint y: 93, distance: 34.5
click at [1240, 80] on icon "button" at bounding box center [1239, 81] width 13 height 13
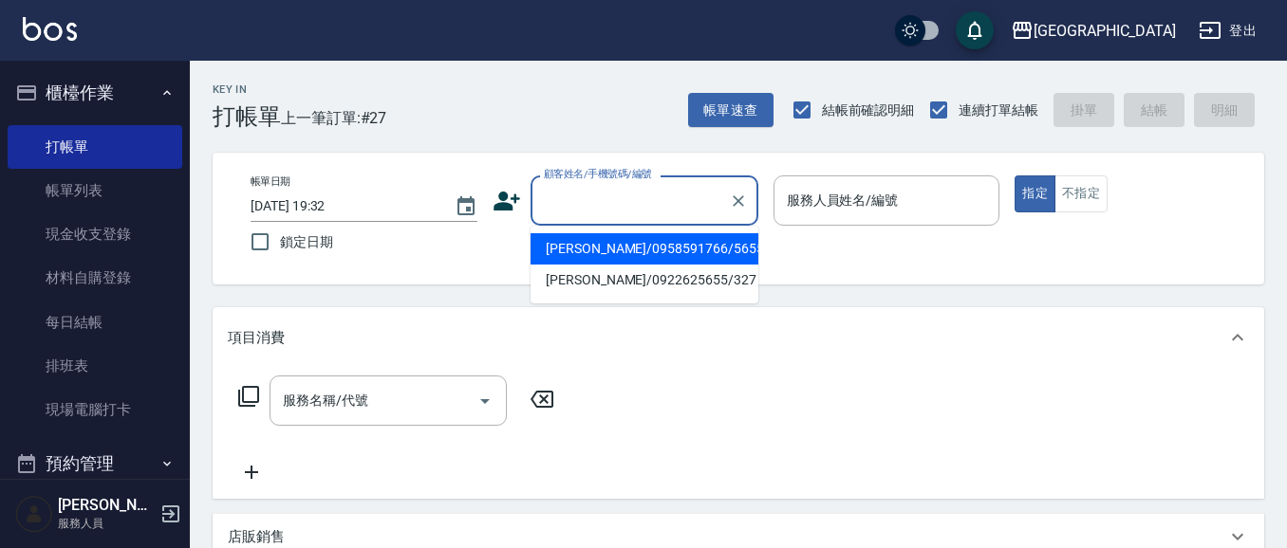
click at [584, 194] on input "顧客姓名/手機號碼/編號" at bounding box center [630, 200] width 182 height 33
type input "5422"
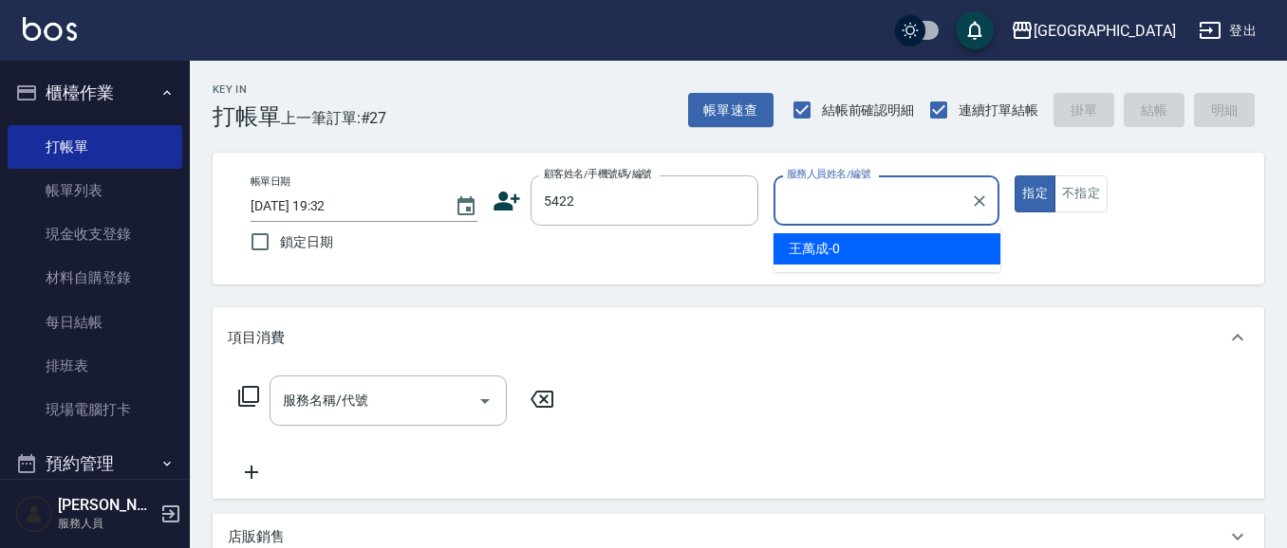
type input "0"
type input "[PERSON_NAME]/0910102740/5422"
type input "[PERSON_NAME]媗-03"
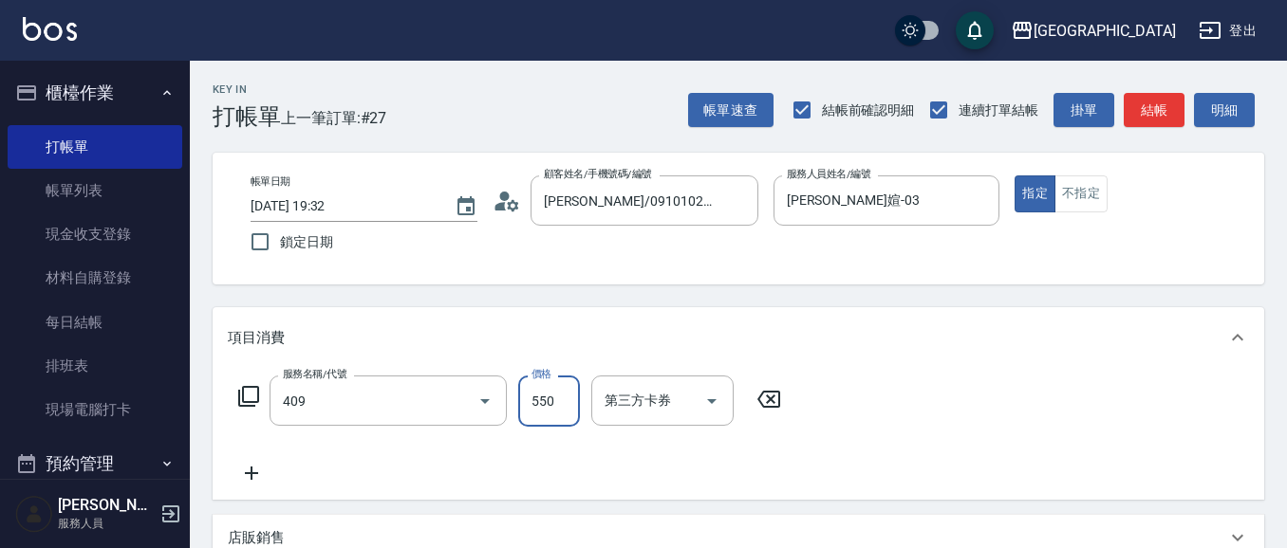
type input "剪髮(550)(409)"
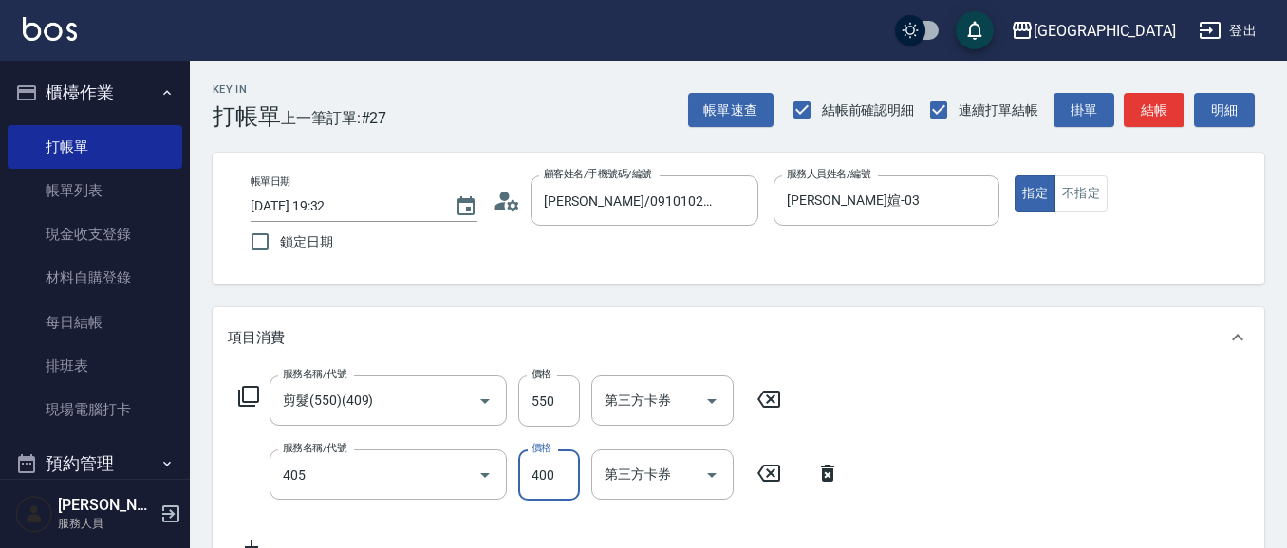
type input "剪髮(400)(405)"
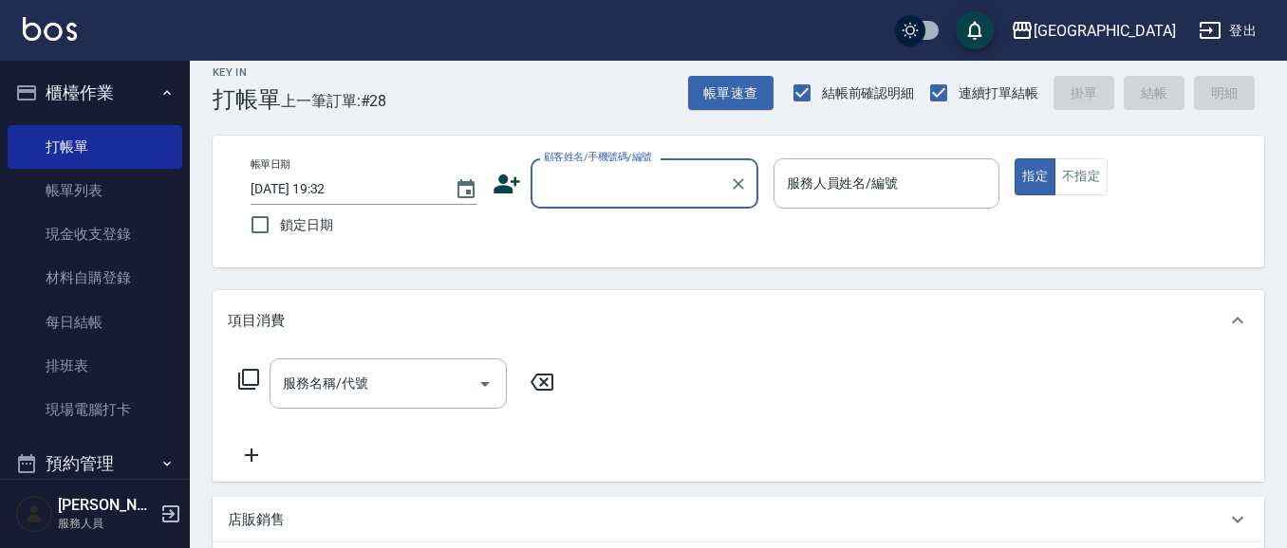
click at [591, 190] on input "顧客姓名/手機號碼/編號" at bounding box center [630, 183] width 182 height 33
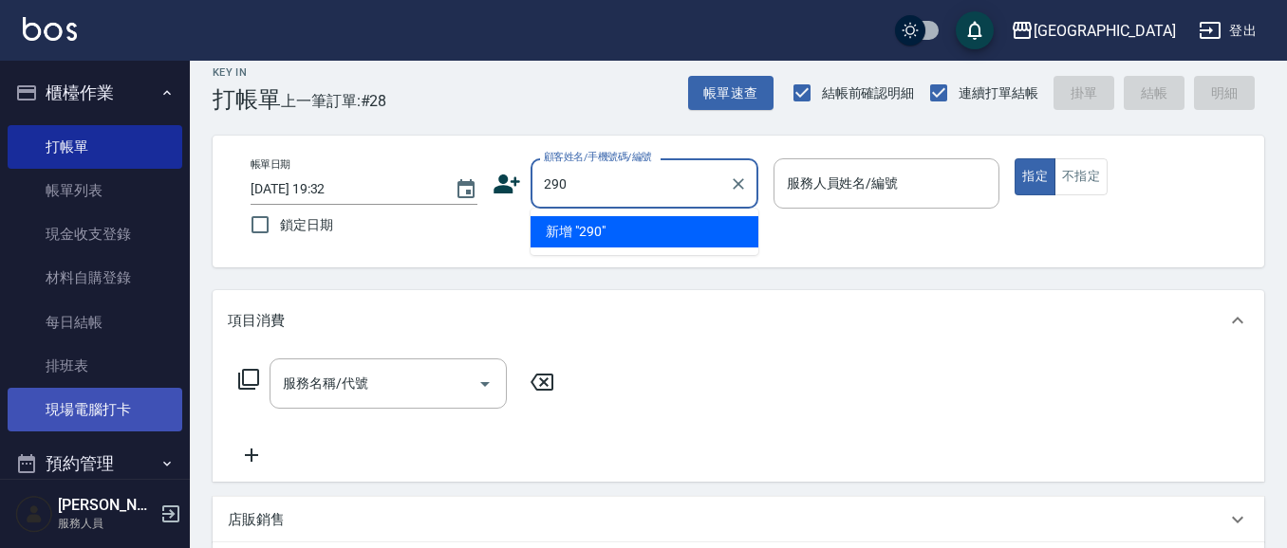
type input "290"
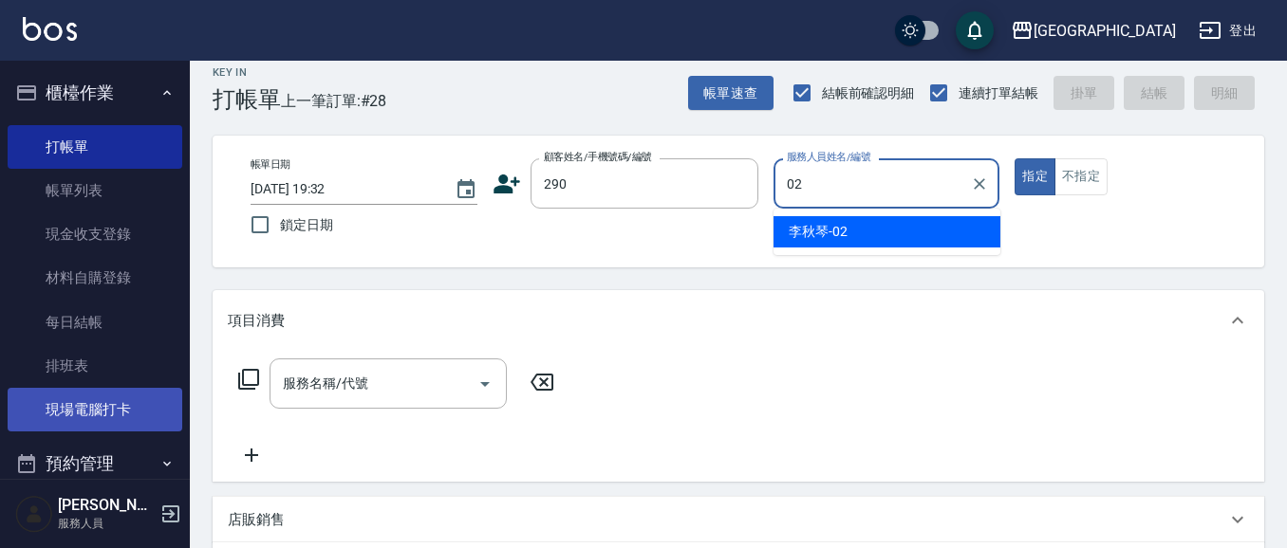
type input "[PERSON_NAME]-02"
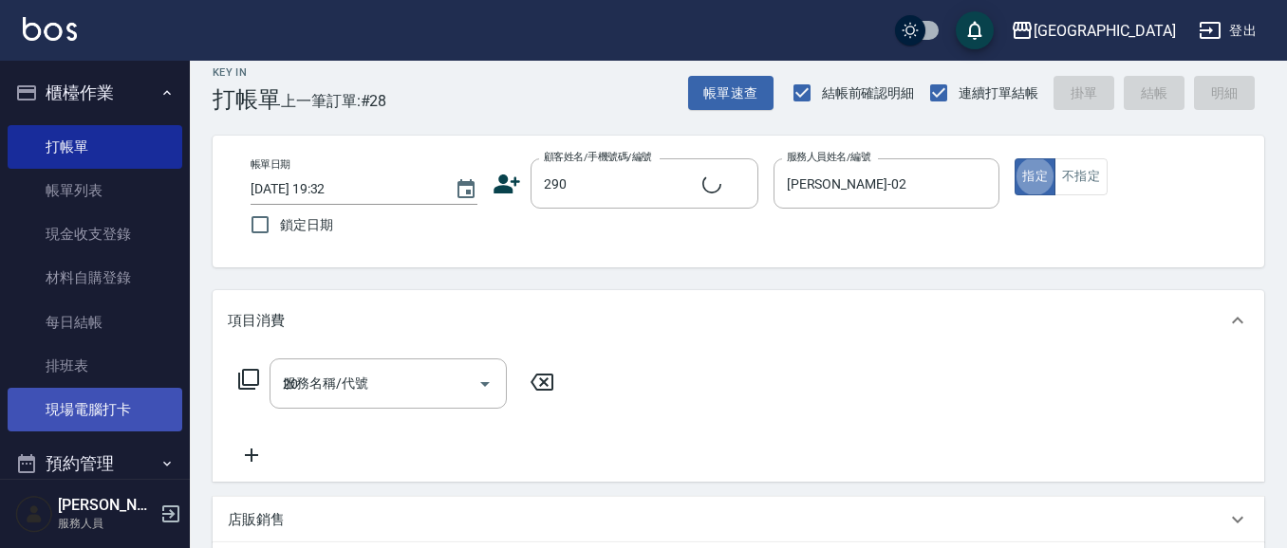
type input "202"
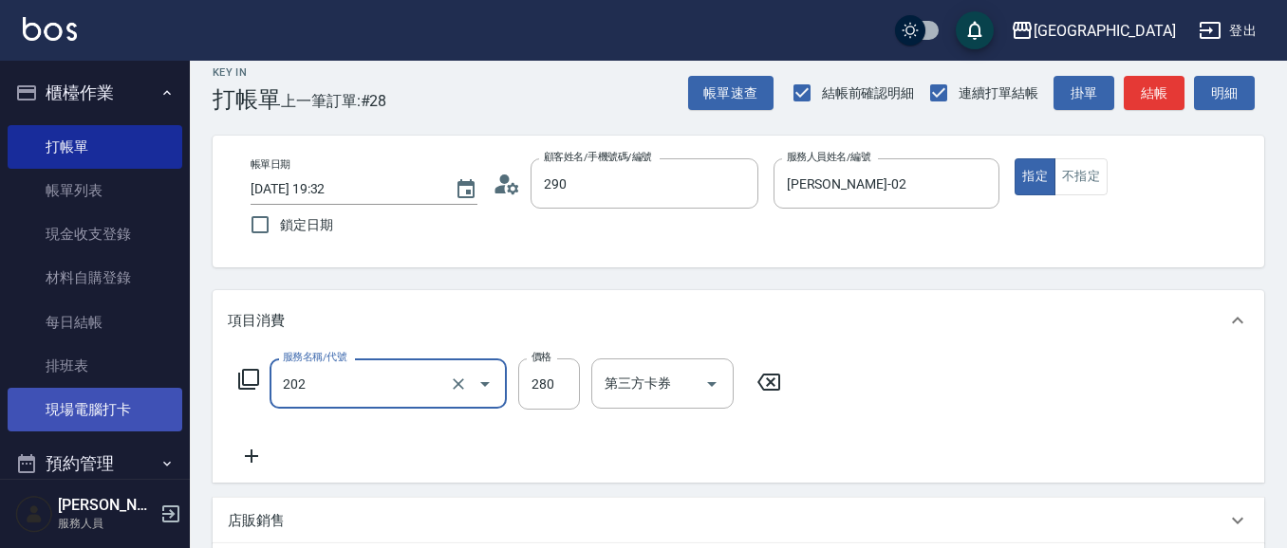
type input "[PERSON_NAME]/0989688802/290"
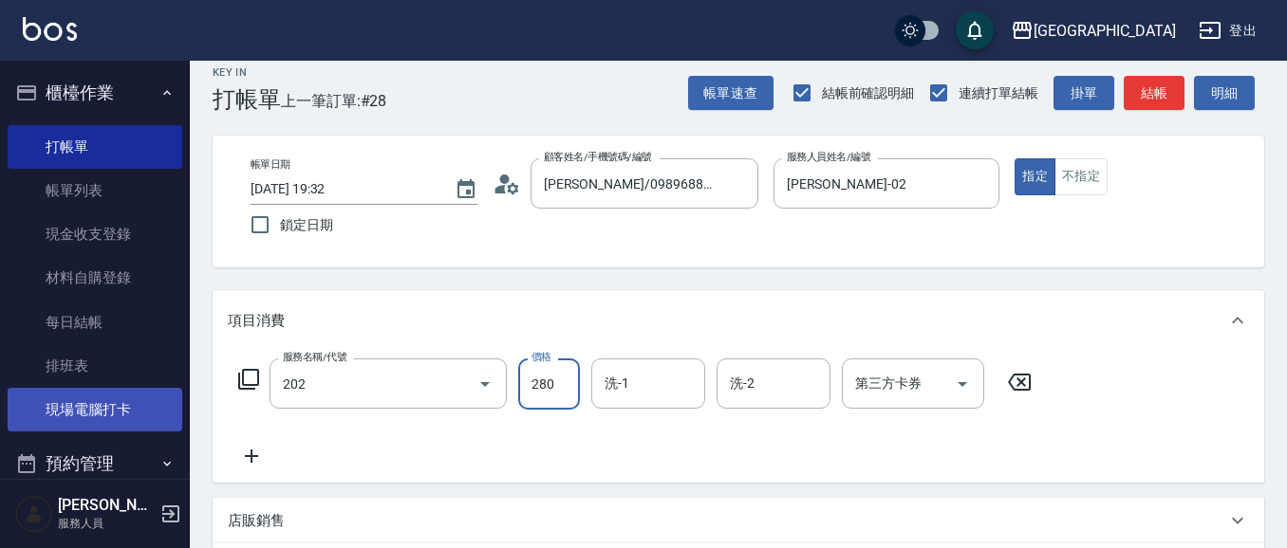
type input "洗髮[280](202)"
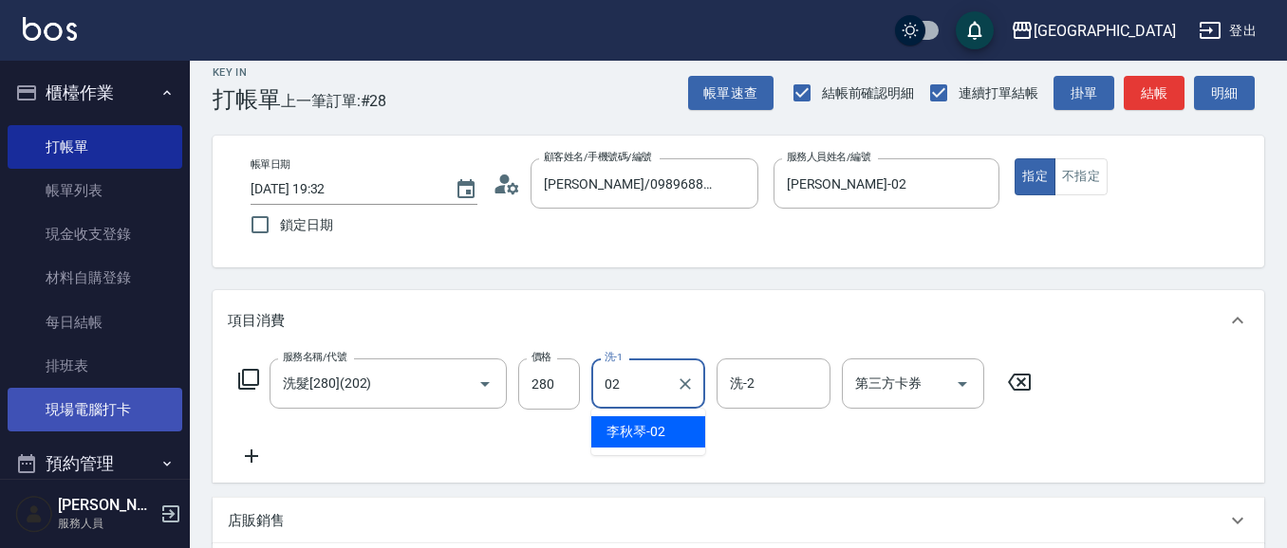
type input "[PERSON_NAME]-02"
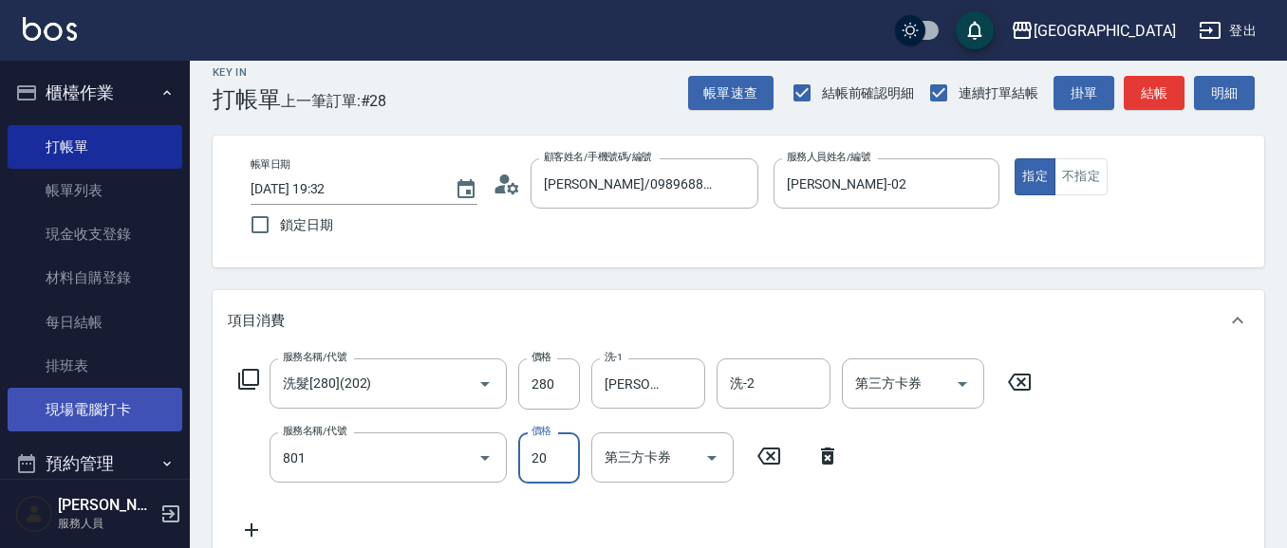
type input "潤絲(801)"
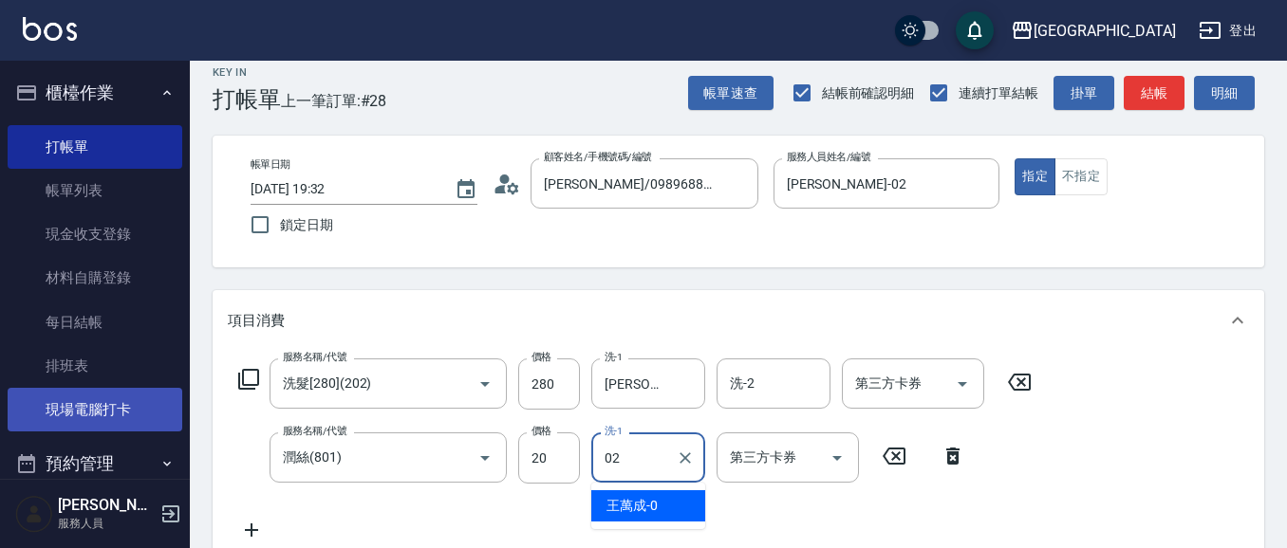
type input "[PERSON_NAME]-02"
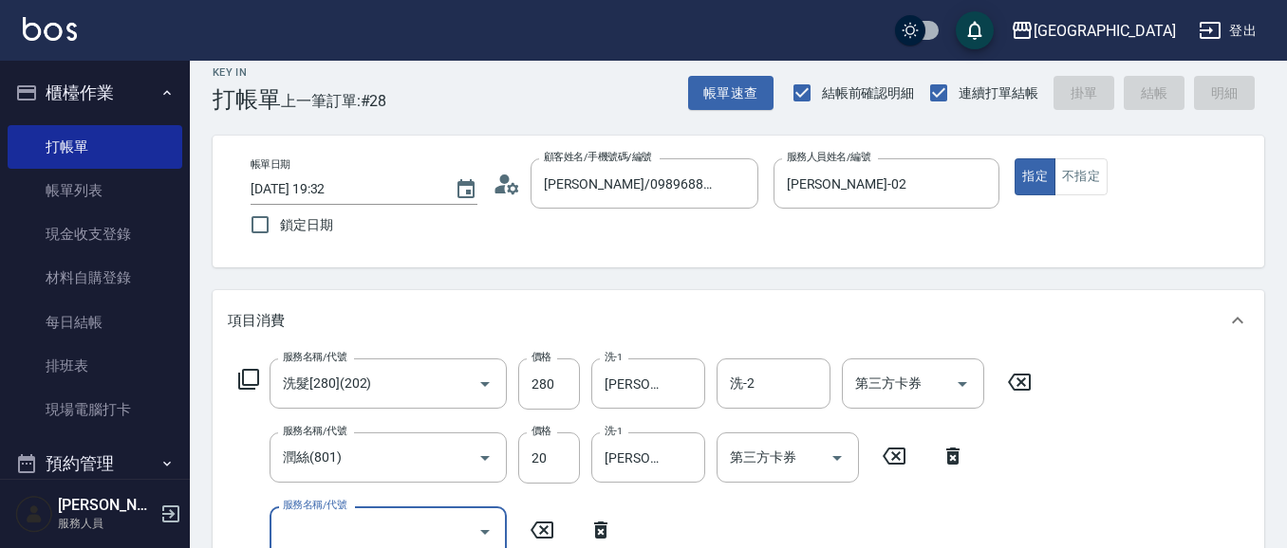
type input "[DATE] 20:01"
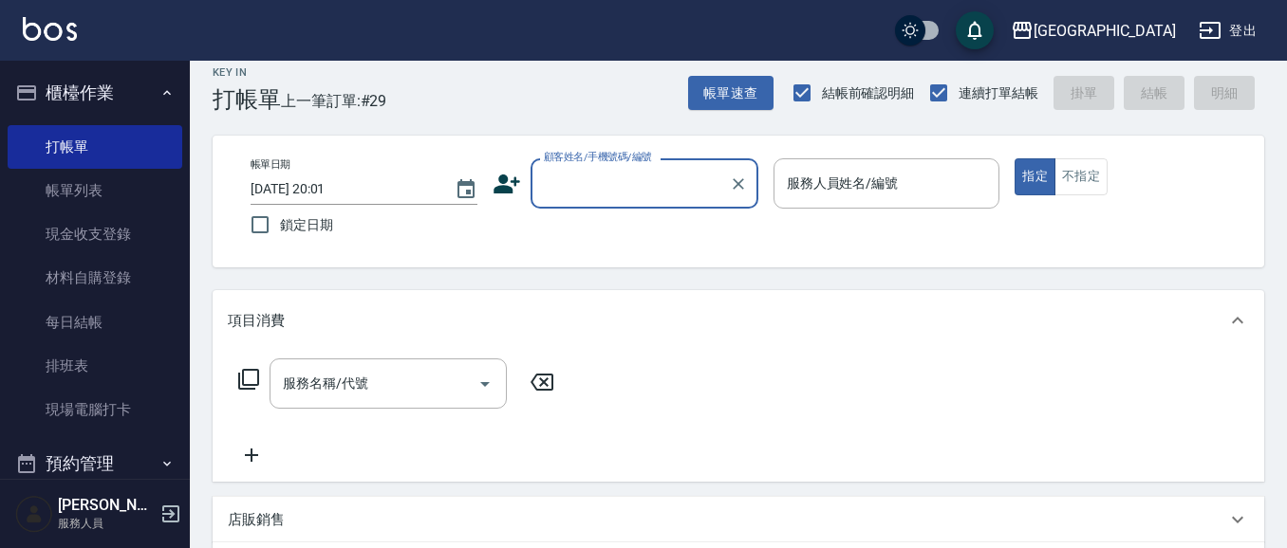
click at [94, 107] on button "櫃檯作業" at bounding box center [95, 92] width 175 height 49
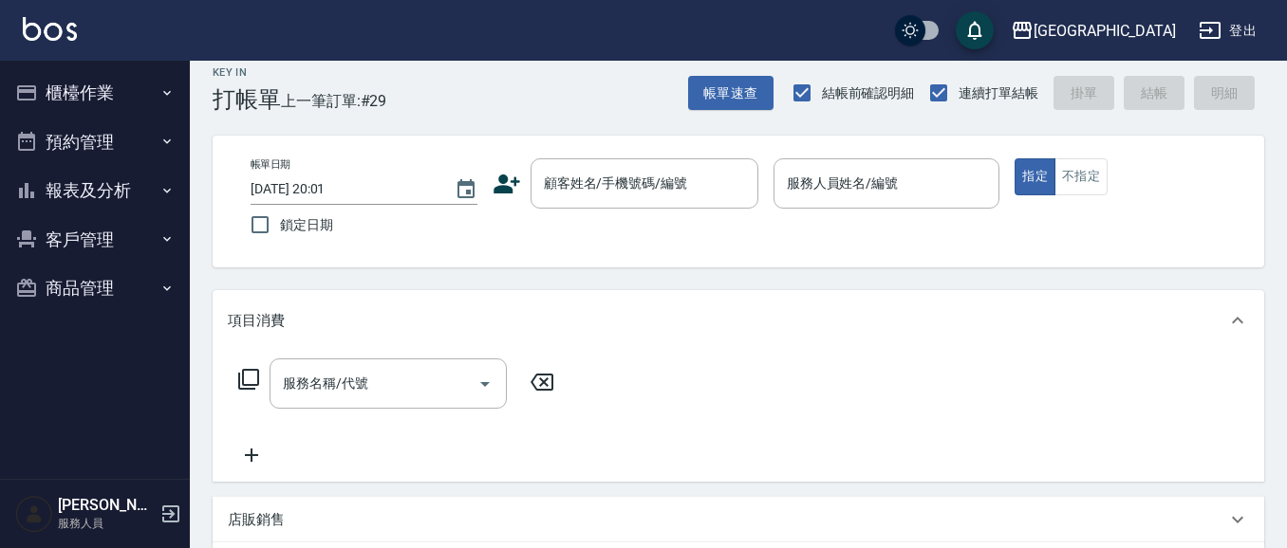
click at [117, 182] on button "報表及分析" at bounding box center [95, 190] width 175 height 49
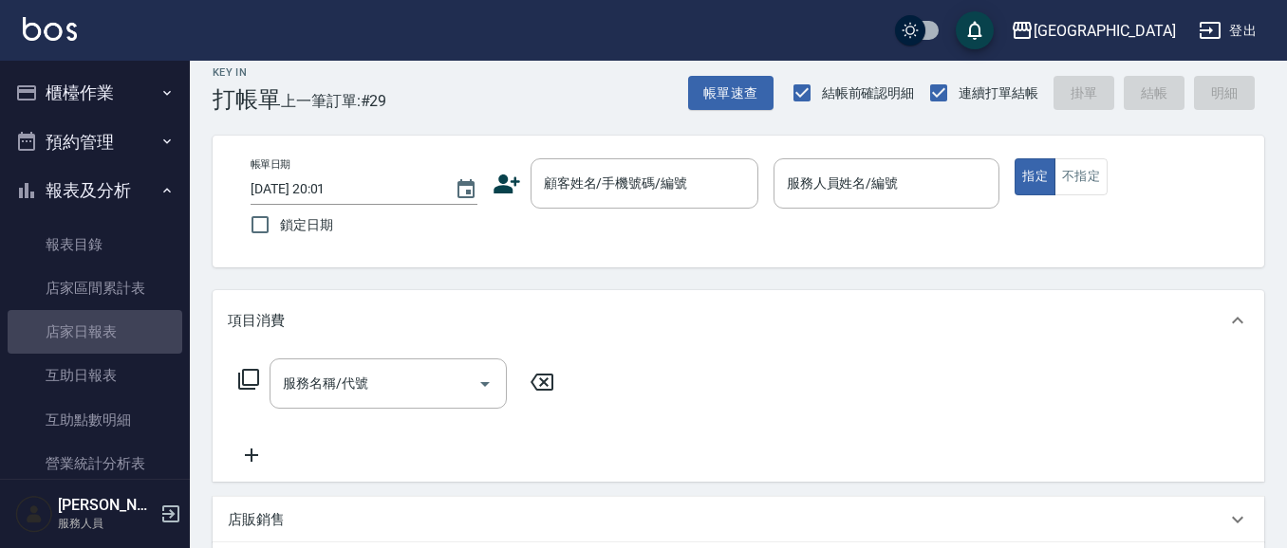
drag, startPoint x: 112, startPoint y: 333, endPoint x: 238, endPoint y: 318, distance: 127.1
click at [114, 333] on link "店家日報表" at bounding box center [95, 332] width 175 height 44
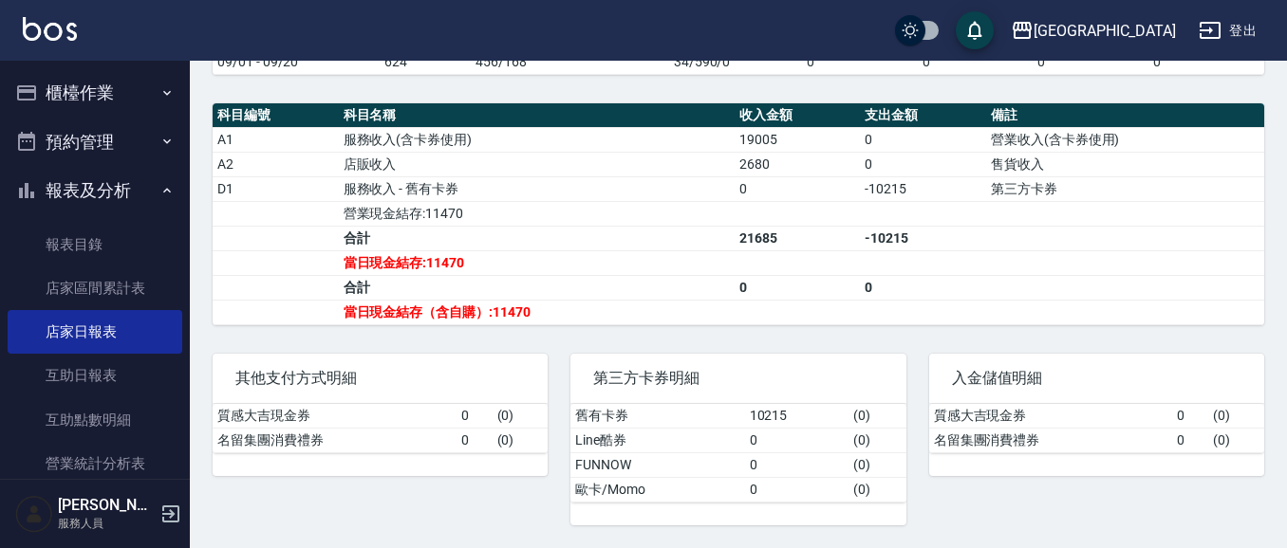
scroll to position [623, 0]
click at [806, 326] on div "[GEOGRAPHIC_DATA] [DATE] 店家日報表 列印時間： [DATE][PHONE_NUMBER]:02 Merchant Daily Rep…" at bounding box center [738, 0] width 1097 height 1095
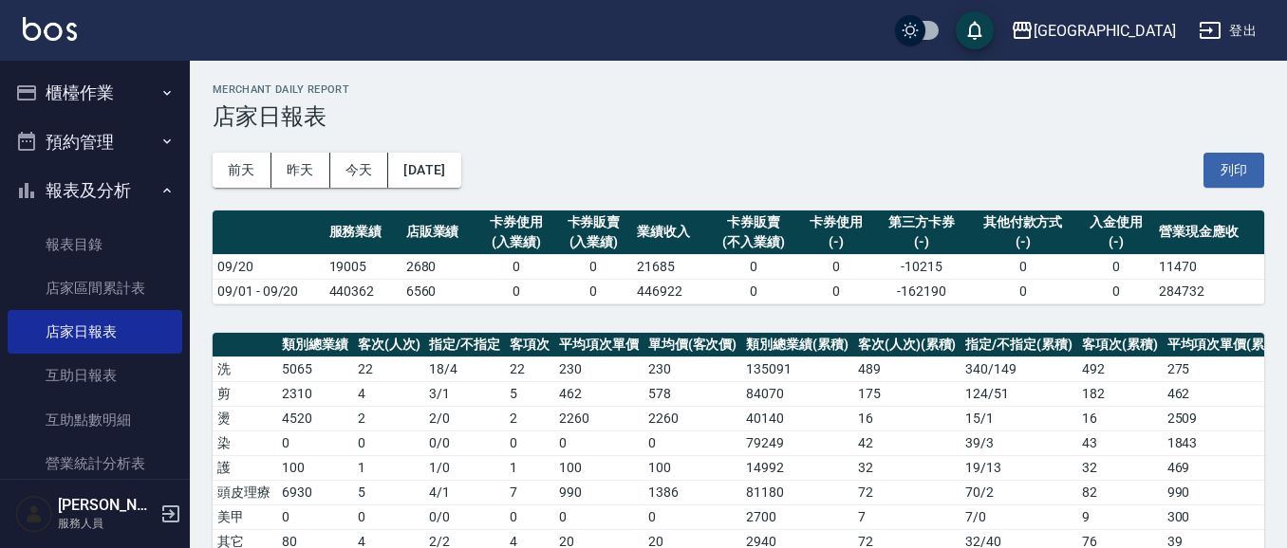
scroll to position [0, 0]
click at [1230, 165] on button "列印" at bounding box center [1233, 170] width 61 height 35
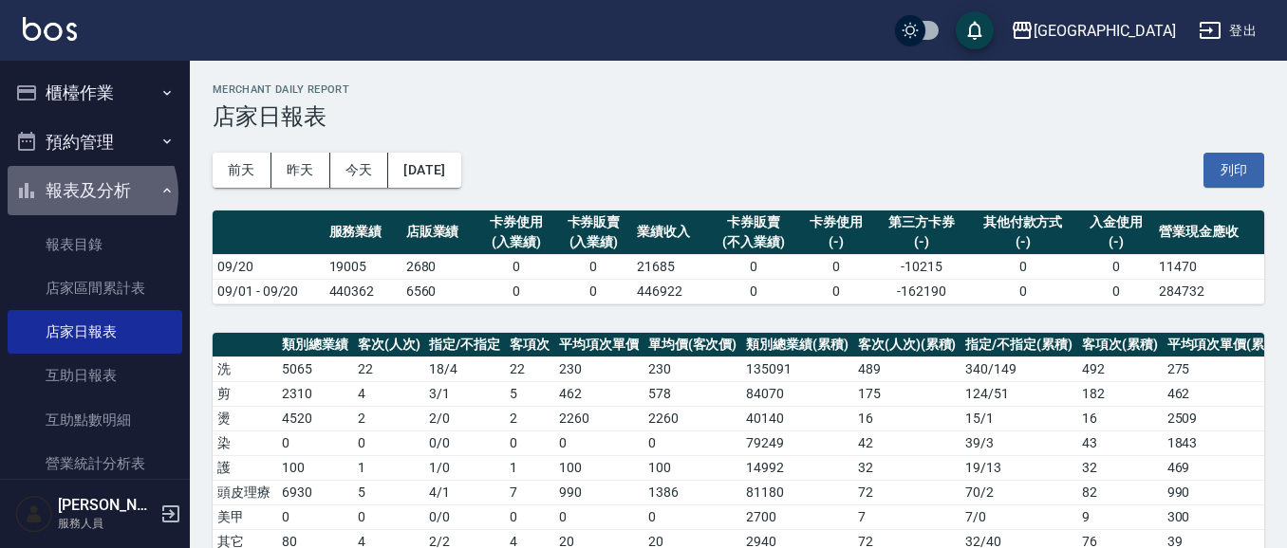
click at [88, 194] on button "報表及分析" at bounding box center [95, 190] width 175 height 49
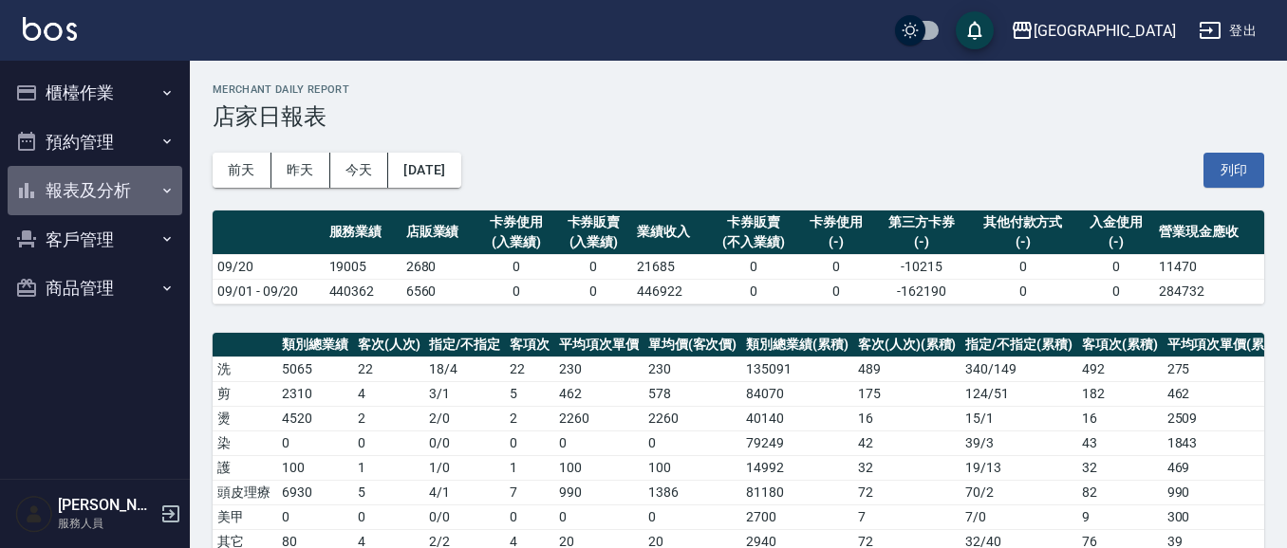
click at [87, 195] on button "報表及分析" at bounding box center [95, 190] width 175 height 49
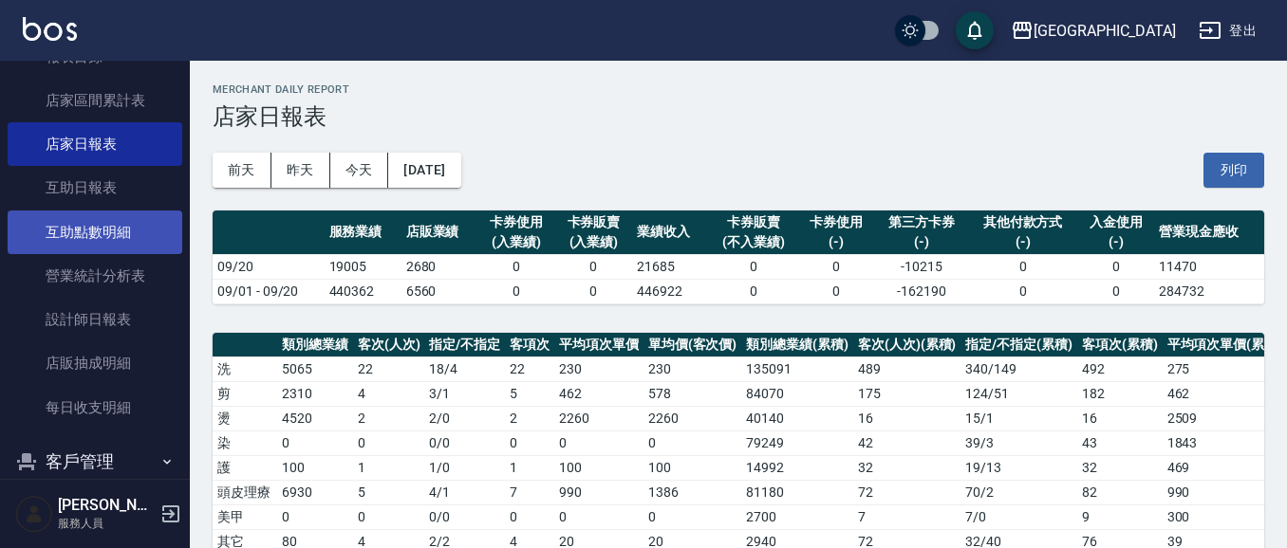
scroll to position [188, 0]
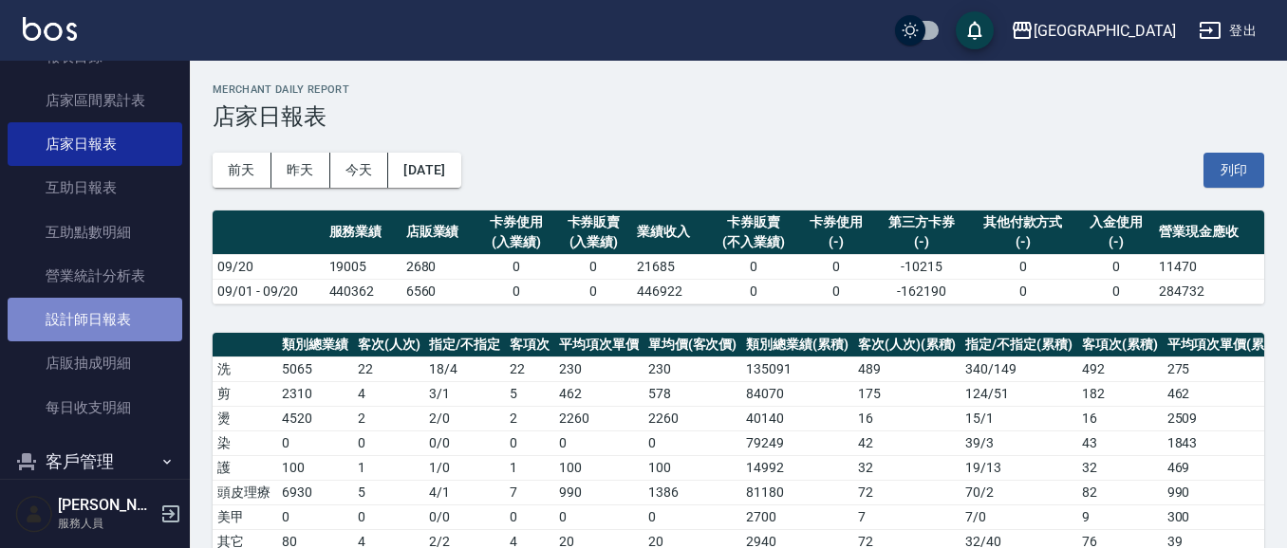
click at [115, 318] on link "設計師日報表" at bounding box center [95, 320] width 175 height 44
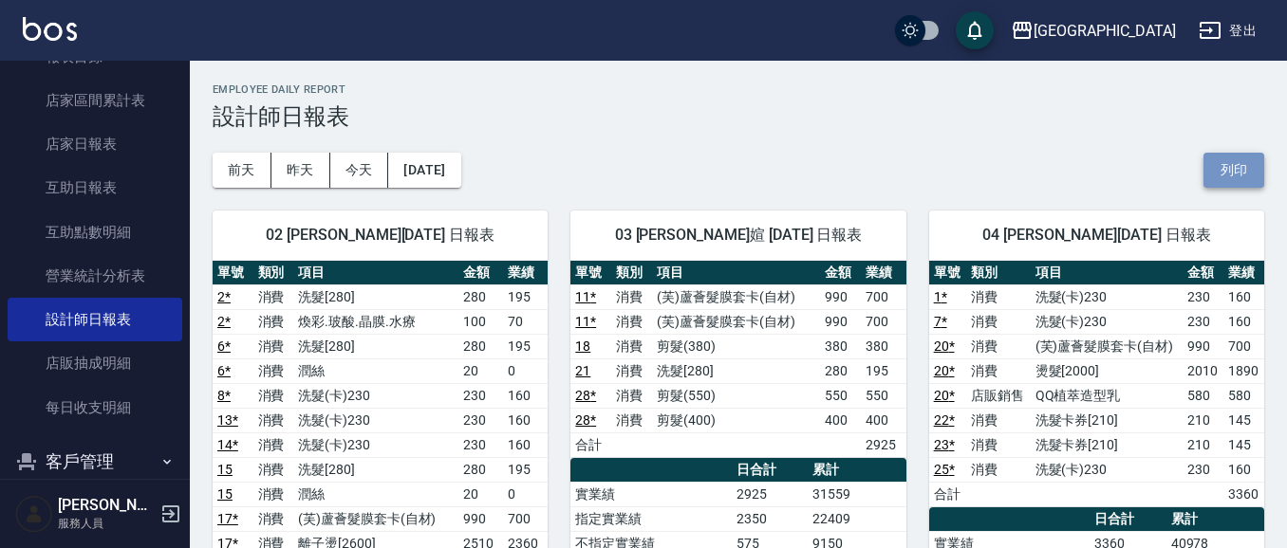
click at [1234, 176] on button "列印" at bounding box center [1233, 170] width 61 height 35
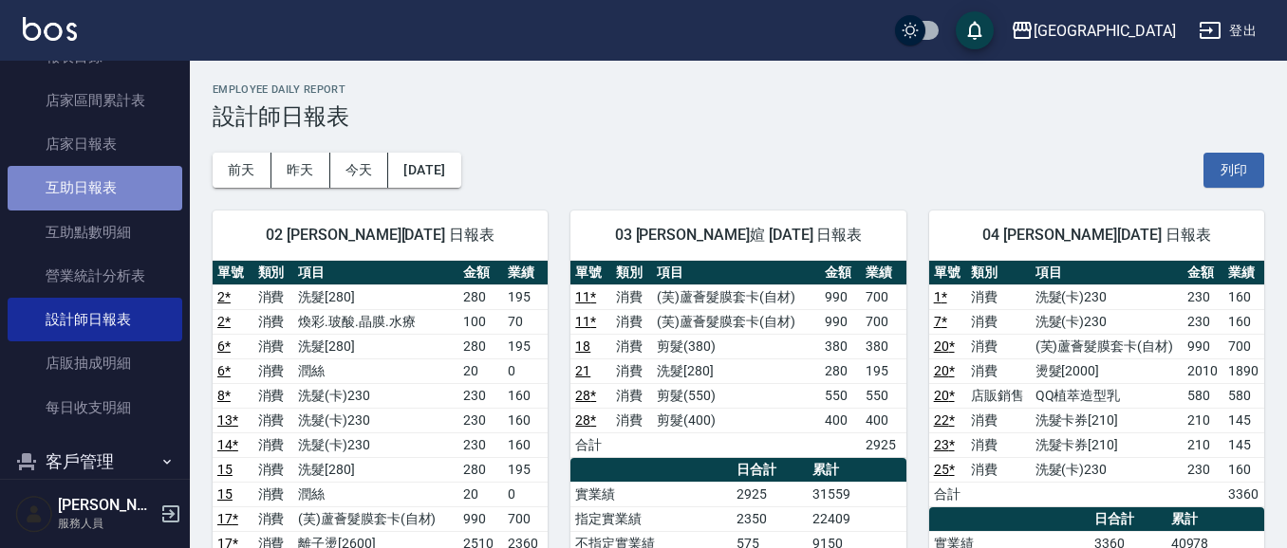
click at [118, 176] on link "互助日報表" at bounding box center [95, 188] width 175 height 44
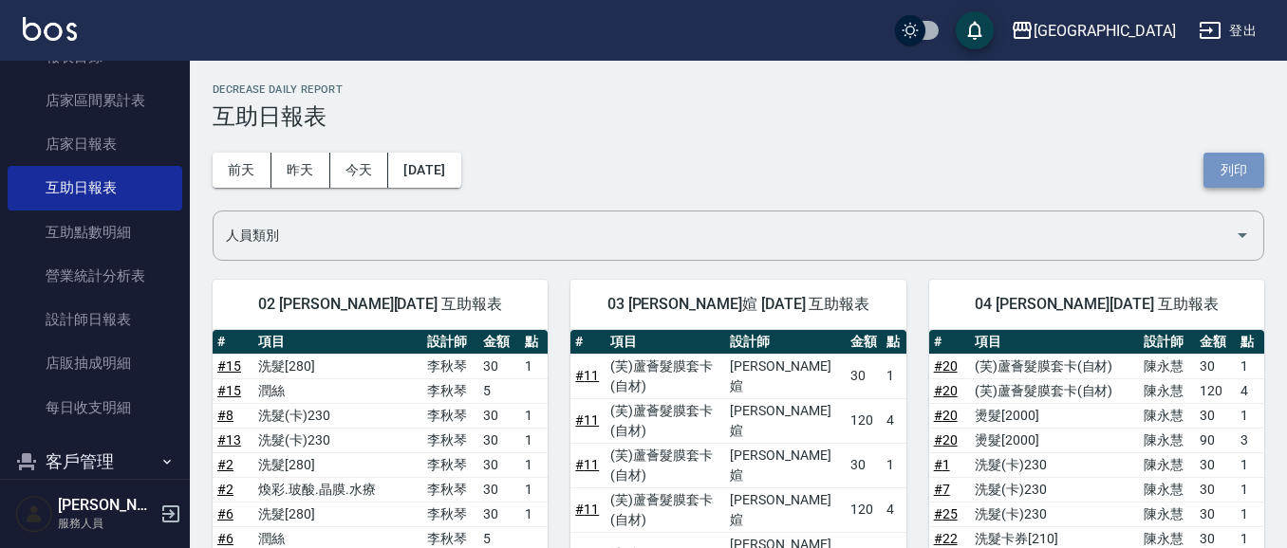
click at [1212, 177] on button "列印" at bounding box center [1233, 170] width 61 height 35
